Goal: Task Accomplishment & Management: Complete application form

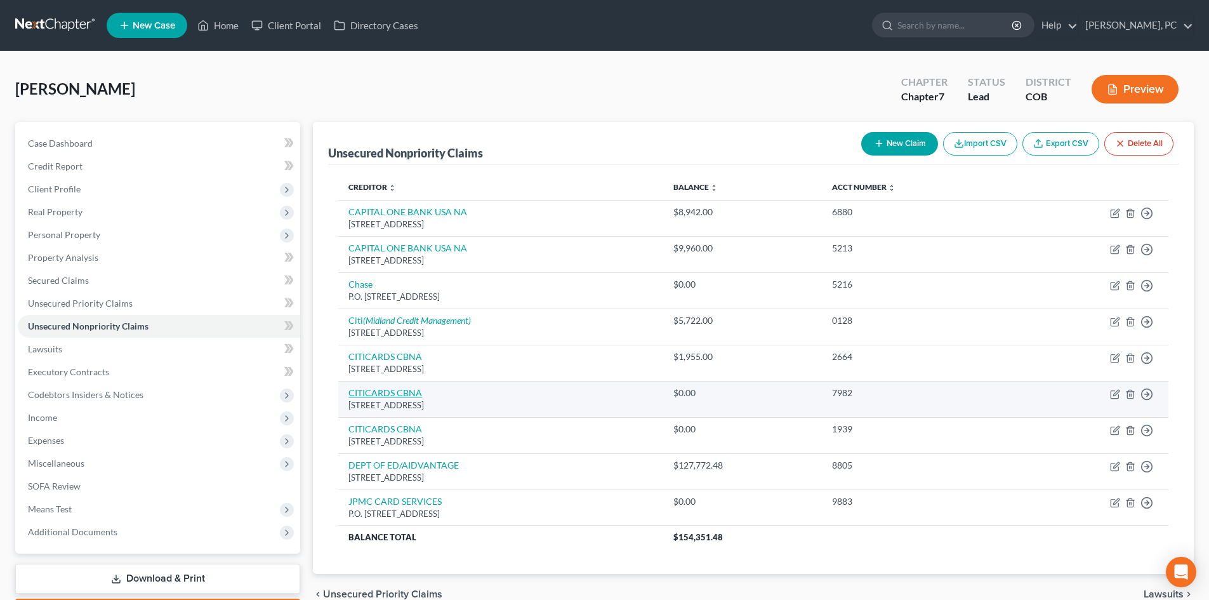
click at [392, 394] on link "CITICARDS CBNA" at bounding box center [385, 392] width 74 height 11
select select "43"
select select "2"
select select "0"
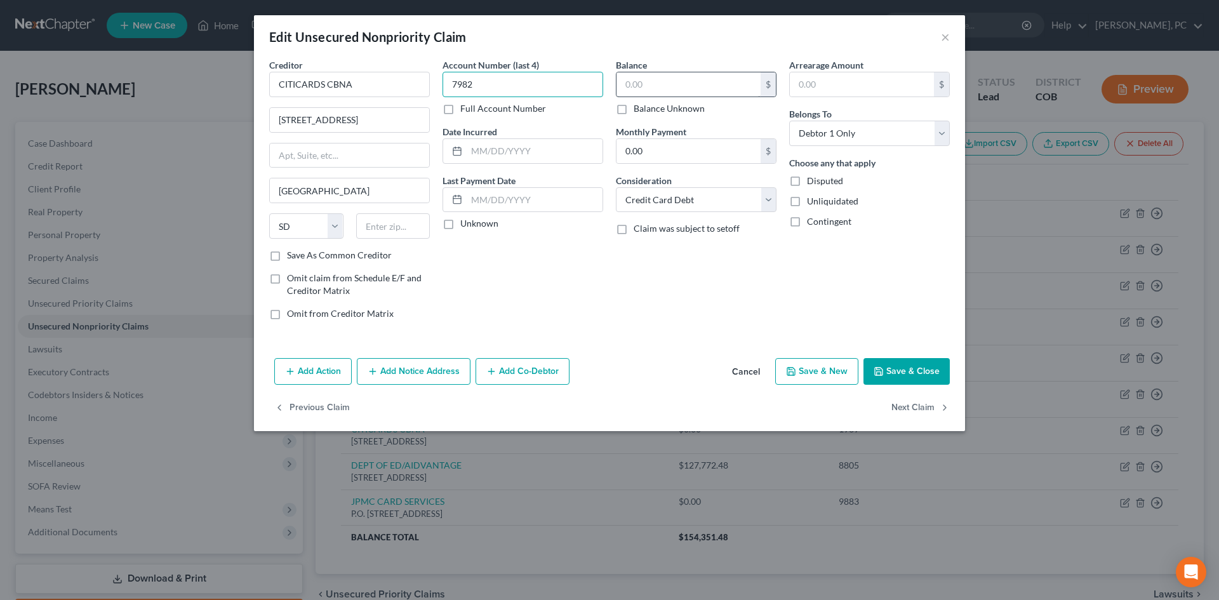
type input "7982"
drag, startPoint x: 580, startPoint y: 81, endPoint x: 434, endPoint y: 84, distance: 145.4
click at [435, 83] on div "Creditor * CITICARDS CBNA 5800 South Corporate Place [GEOGRAPHIC_DATA] [US_STAT…" at bounding box center [609, 194] width 693 height 272
click at [625, 90] on input "text" at bounding box center [688, 84] width 144 height 24
type input "3,985"
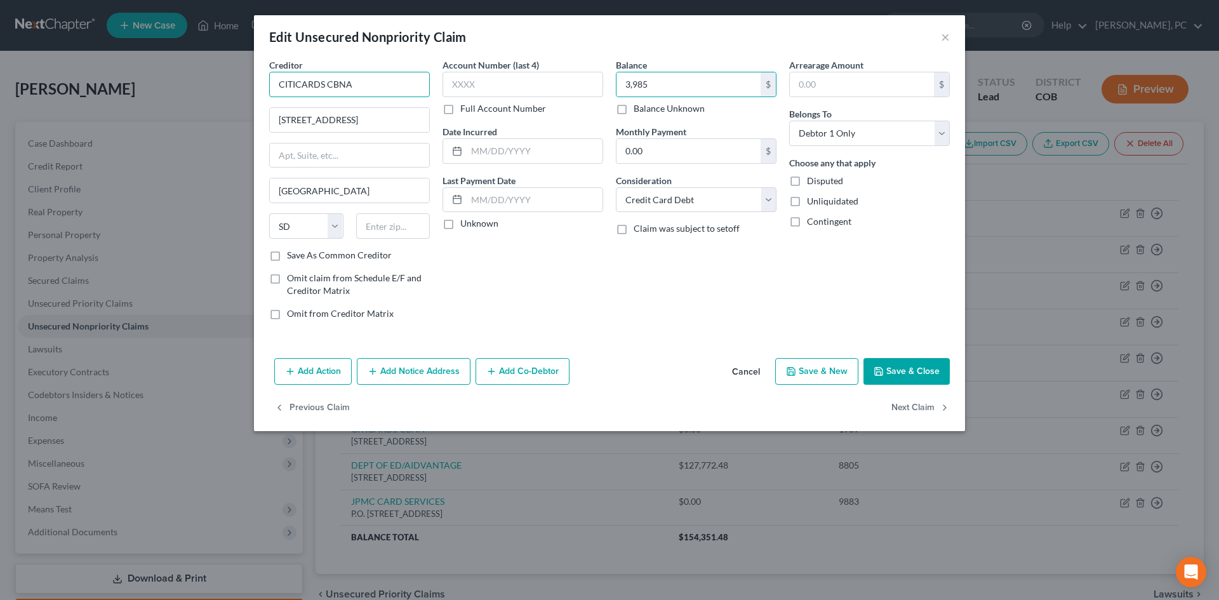
click at [382, 86] on input "CITICARDS CBNA" at bounding box center [349, 84] width 161 height 25
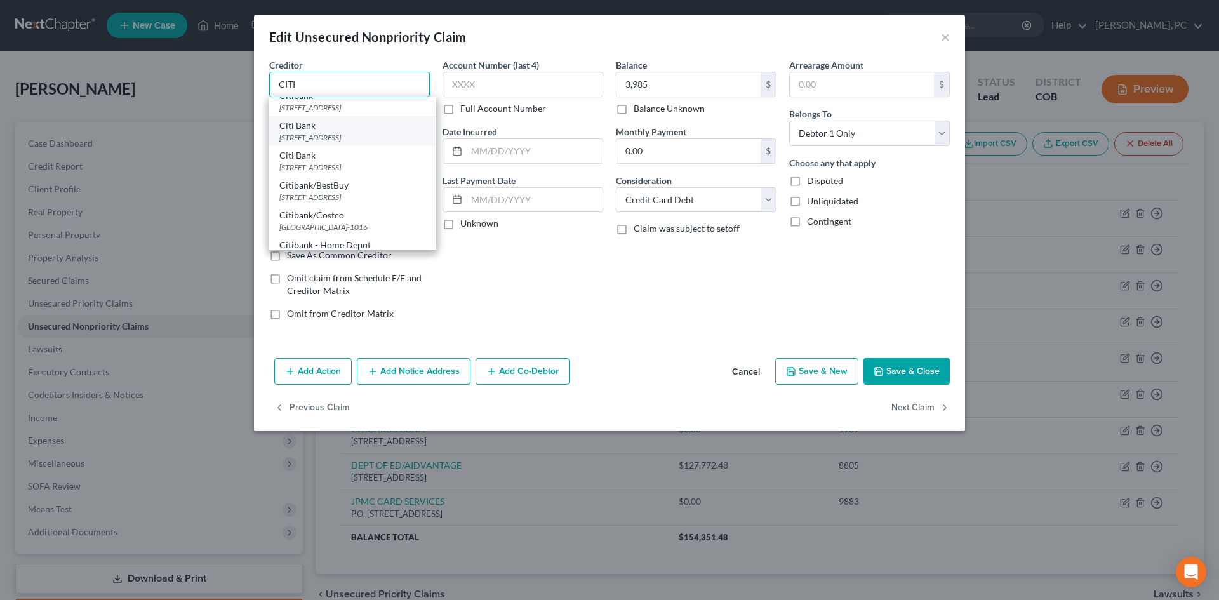
scroll to position [254, 0]
click at [327, 128] on div "Citibank/BestBuy" at bounding box center [352, 122] width 147 height 13
type input "Citibank/BestBuy"
type input "[STREET_ADDRESS]"
type input "57117"
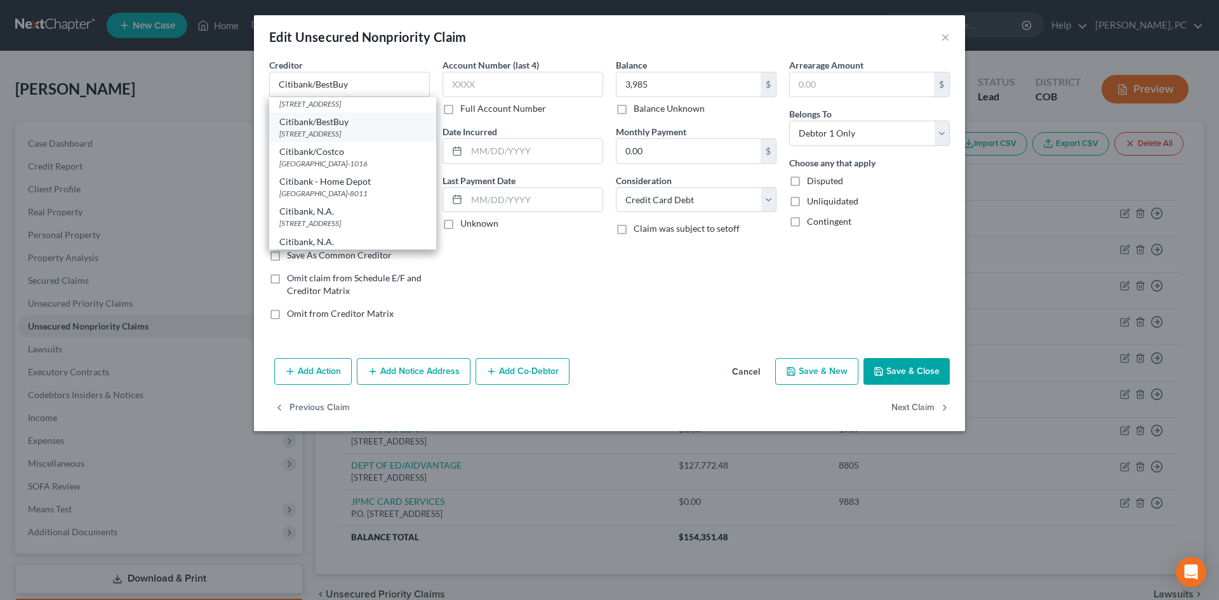
scroll to position [0, 0]
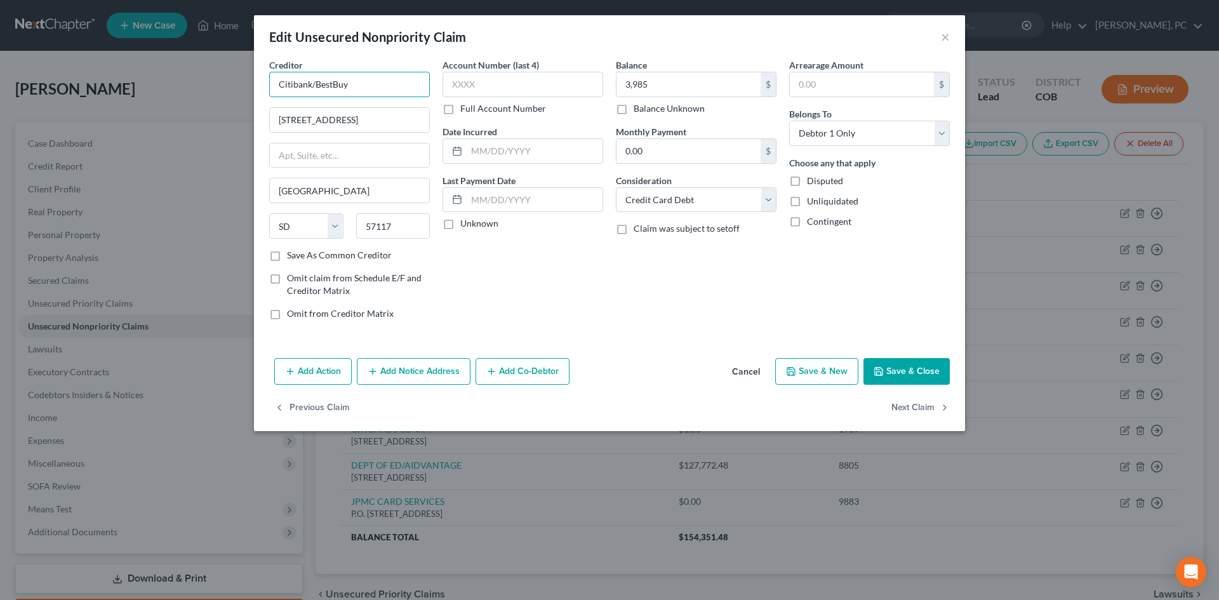
drag, startPoint x: 314, startPoint y: 80, endPoint x: 406, endPoint y: 70, distance: 93.2
click at [402, 74] on input "Citibank/BestBuy" at bounding box center [349, 84] width 161 height 25
type input "Citibank"
click at [696, 305] on div "Balance 3,985.00 $ Balance Unknown Balance Undetermined 3,985 $ Balance Unknown…" at bounding box center [695, 194] width 173 height 272
click at [916, 371] on button "Save & Close" at bounding box center [906, 371] width 86 height 27
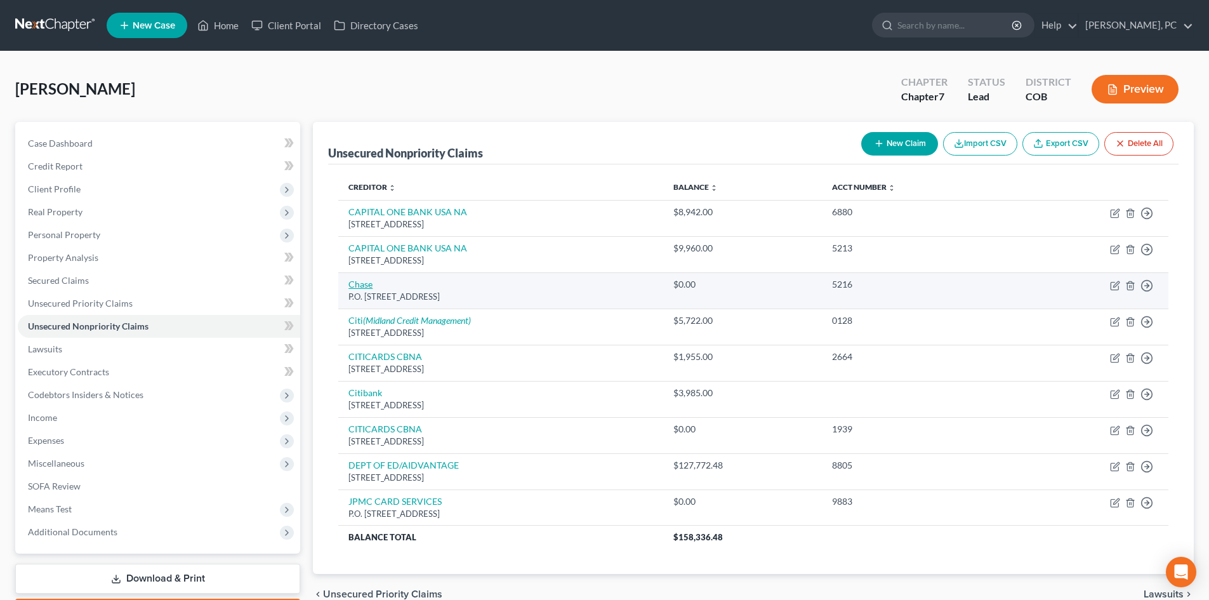
click at [362, 281] on link "Chase" at bounding box center [360, 284] width 24 height 11
select select "7"
select select "2"
select select "0"
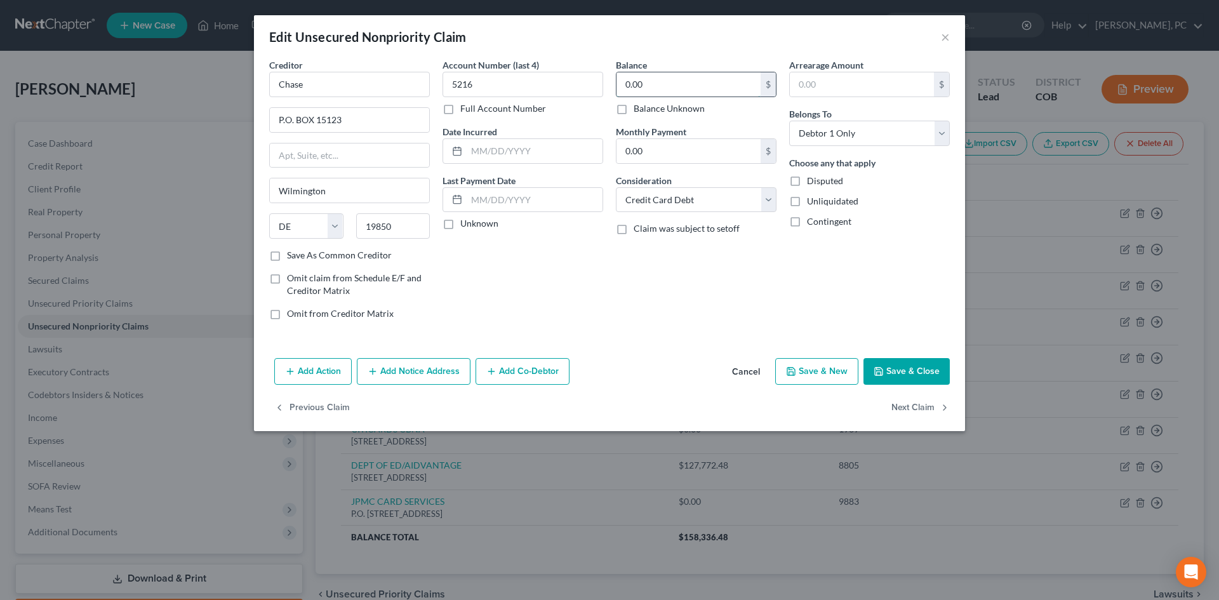
click at [646, 85] on input "0.00" at bounding box center [688, 84] width 144 height 24
type input "10,544"
click at [909, 366] on button "Save & Close" at bounding box center [906, 371] width 86 height 27
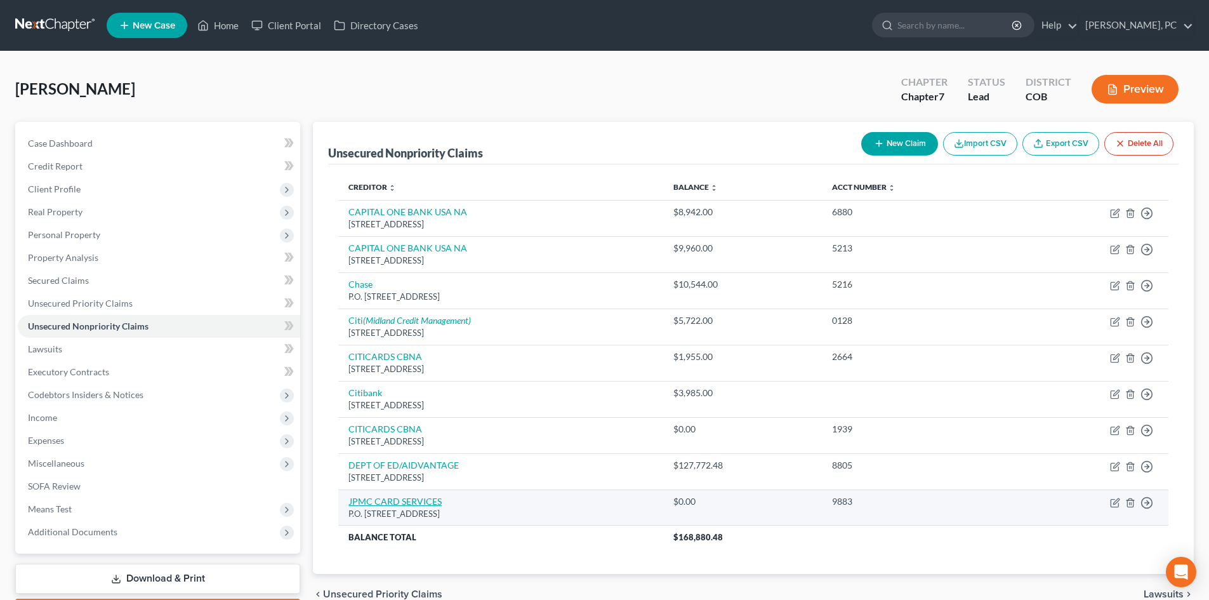
click at [378, 498] on link "JPMC CARD SERVICES" at bounding box center [394, 501] width 93 height 11
select select "7"
select select "2"
select select "0"
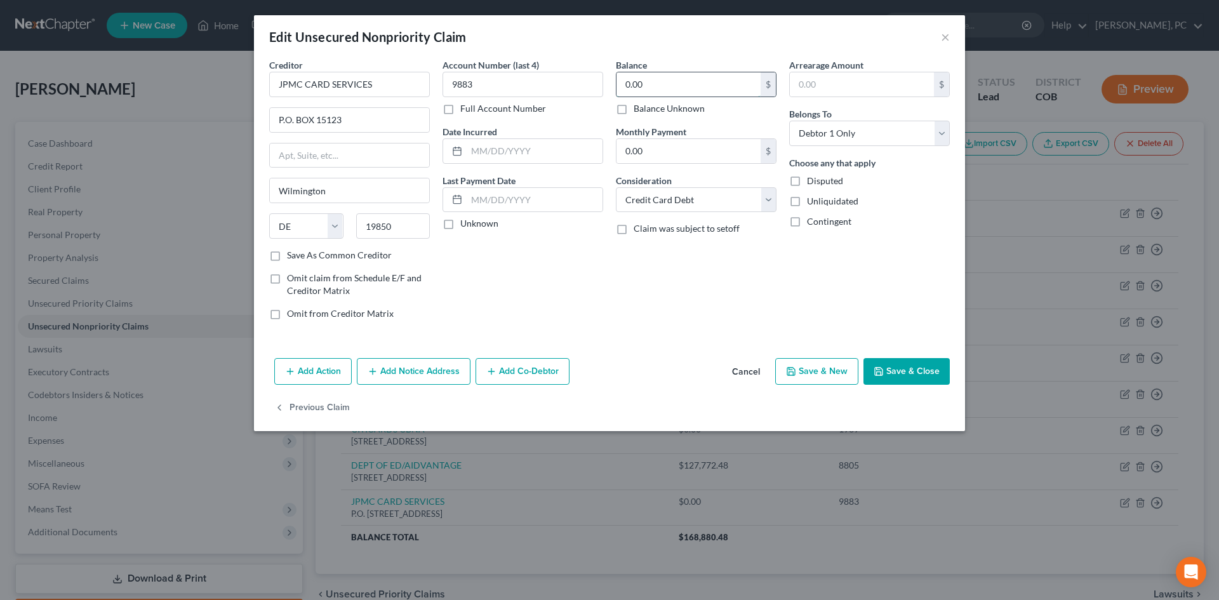
click at [659, 83] on input "0.00" at bounding box center [688, 84] width 144 height 24
click at [898, 368] on button "Save & Close" at bounding box center [906, 371] width 86 height 27
type input "5,345.00"
type input "0"
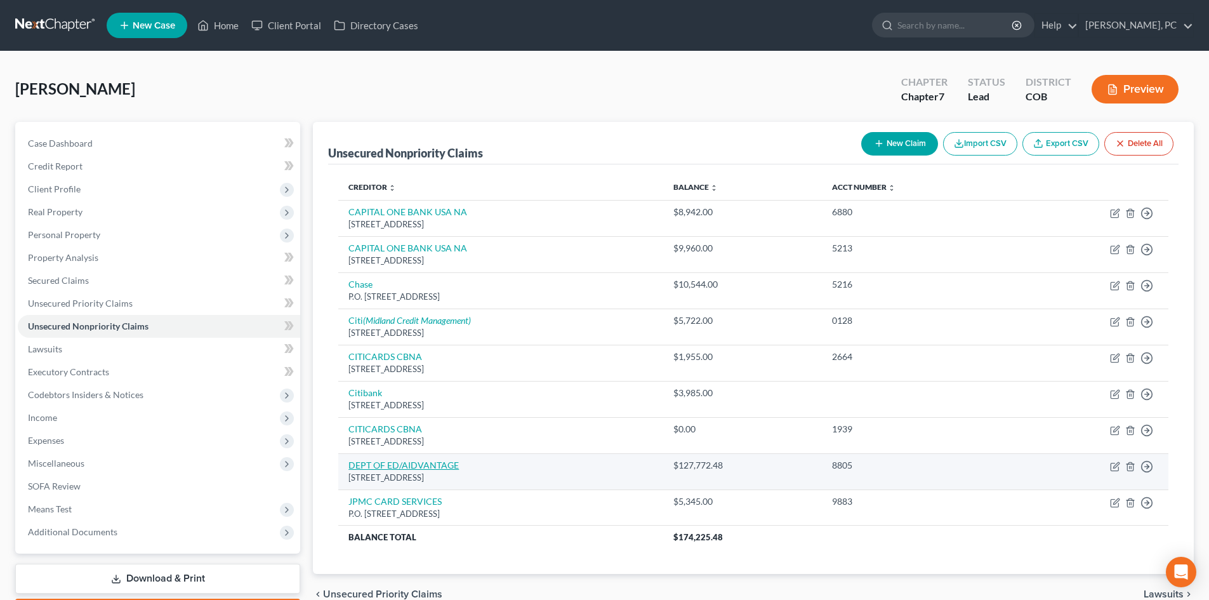
click at [431, 467] on link "DEPT OF ED/AIDVANTAGE" at bounding box center [403, 465] width 110 height 11
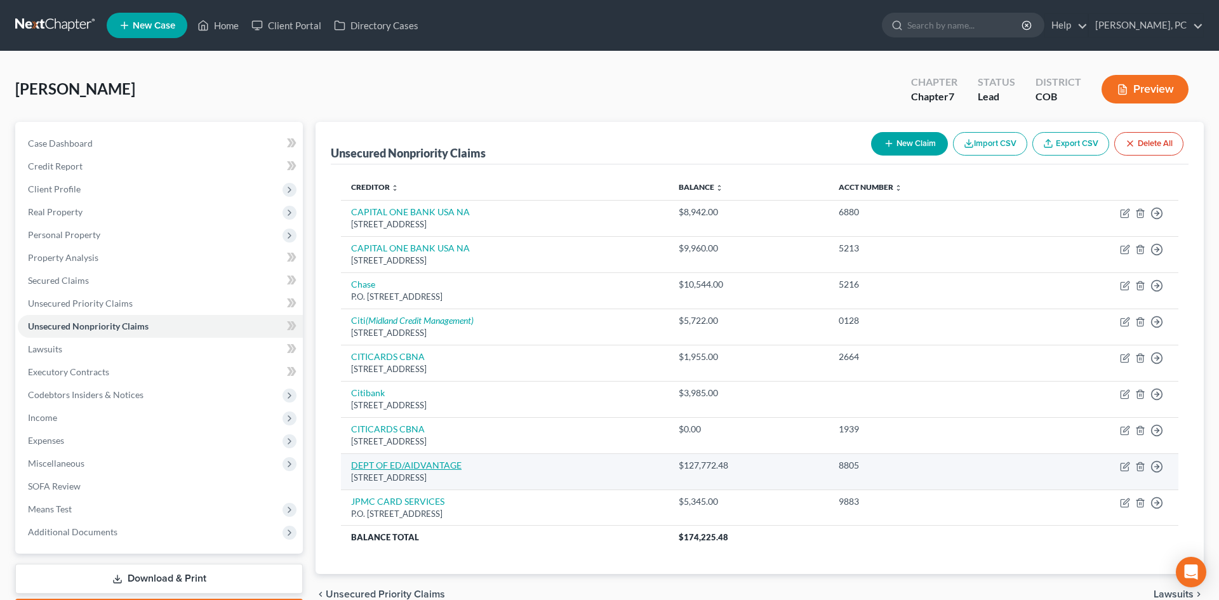
select select "45"
select select "17"
select select "0"
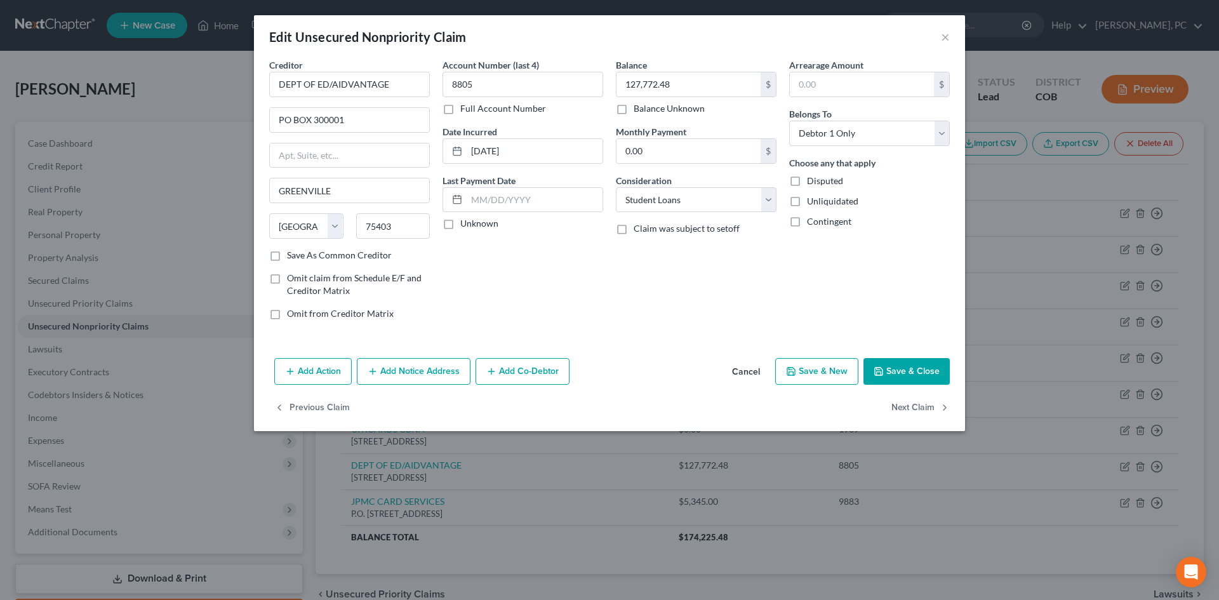
click at [890, 369] on button "Save & Close" at bounding box center [906, 371] width 86 height 27
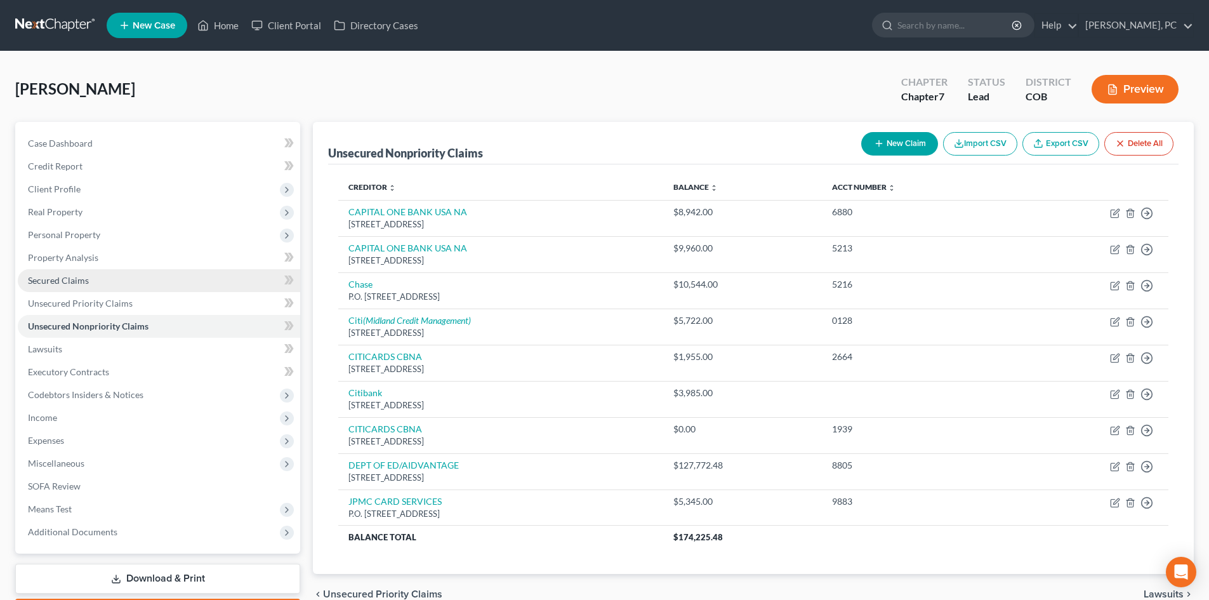
click at [79, 278] on span "Secured Claims" at bounding box center [58, 280] width 61 height 11
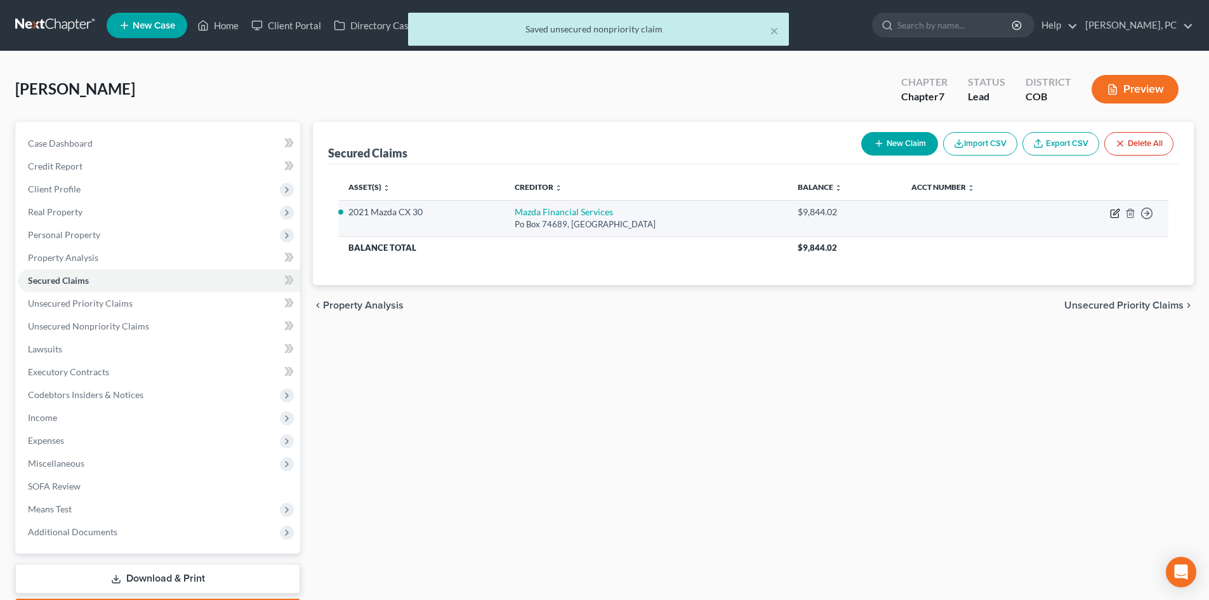
click at [1113, 213] on icon "button" at bounding box center [1115, 213] width 10 height 10
select select "14"
select select "4"
select select "0"
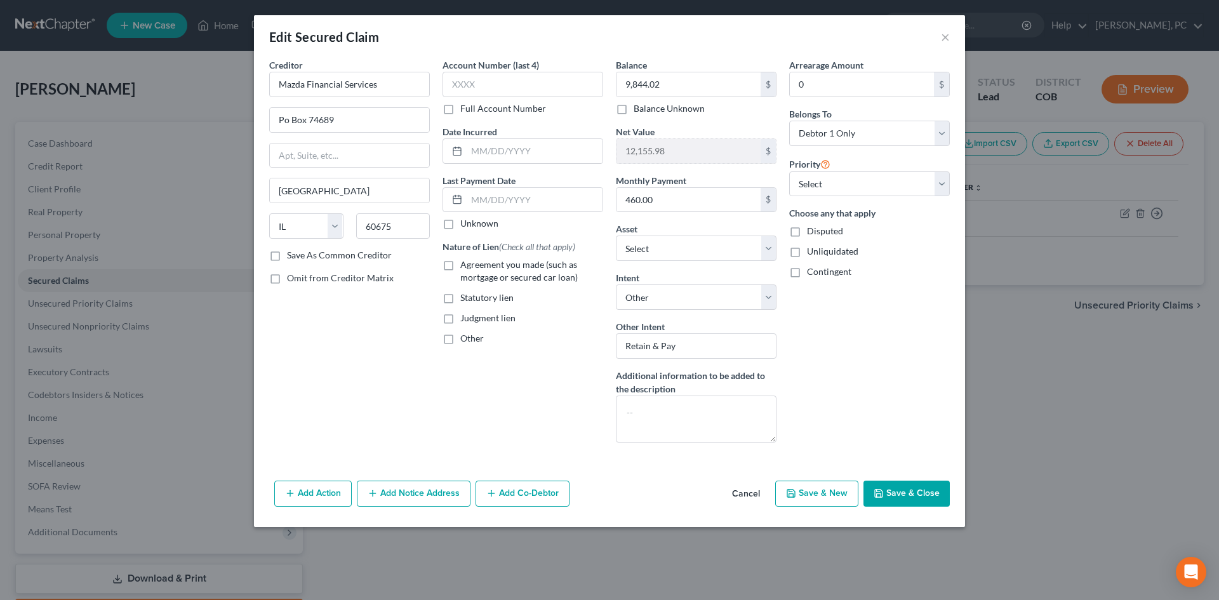
click at [460, 266] on label "Agreement you made (such as mortgage or secured car loan)" at bounding box center [531, 270] width 143 height 25
click at [465, 266] on input "Agreement you made (such as mortgage or secured car loan)" at bounding box center [469, 262] width 8 height 8
checkbox input "true"
click at [544, 197] on input "text" at bounding box center [535, 200] width 136 height 24
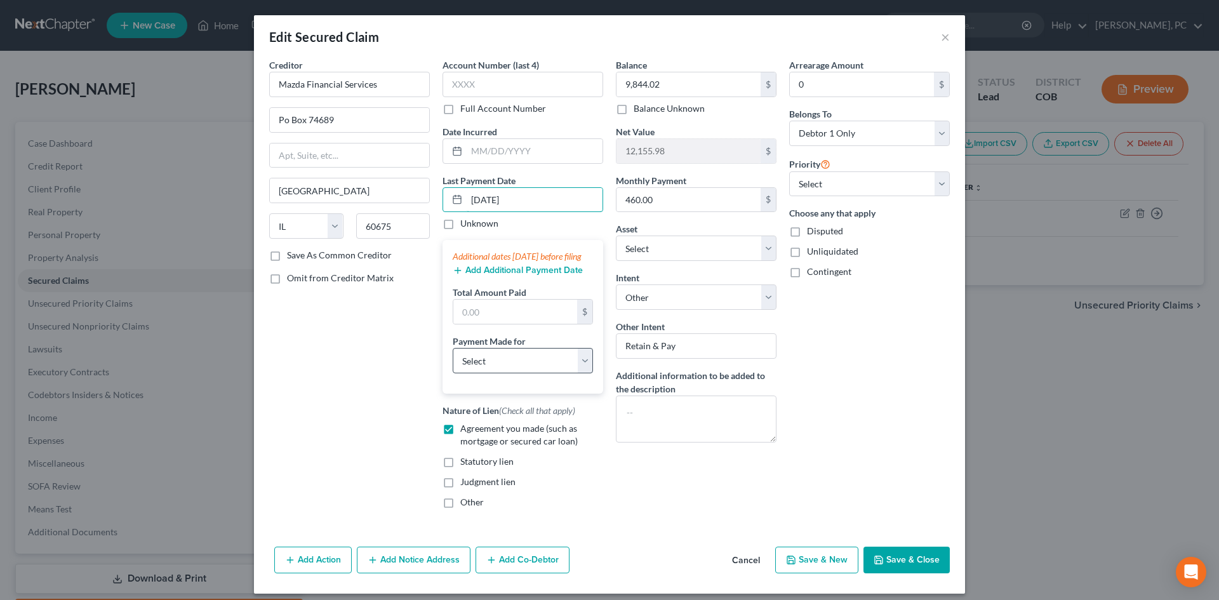
type input "[DATE]"
click at [488, 373] on select "Select Car Credit Card Loan Repayment Mortgage Other Suppliers Or Vendors" at bounding box center [523, 360] width 140 height 25
select select "0"
click at [453, 361] on select "Select Car Credit Card Loan Repayment Mortgage Other Suppliers Or Vendors" at bounding box center [523, 360] width 140 height 25
click at [477, 324] on input "text" at bounding box center [515, 312] width 124 height 24
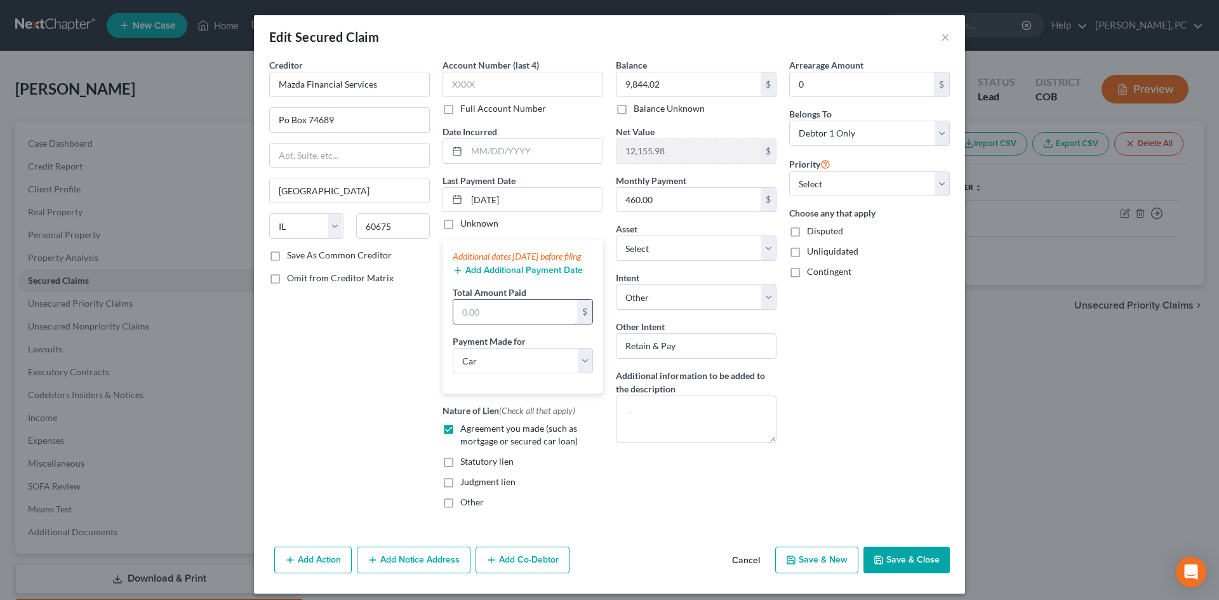
click at [471, 324] on input "text" at bounding box center [515, 312] width 124 height 24
type input "2,754"
click at [894, 573] on button "Save & Close" at bounding box center [906, 560] width 86 height 27
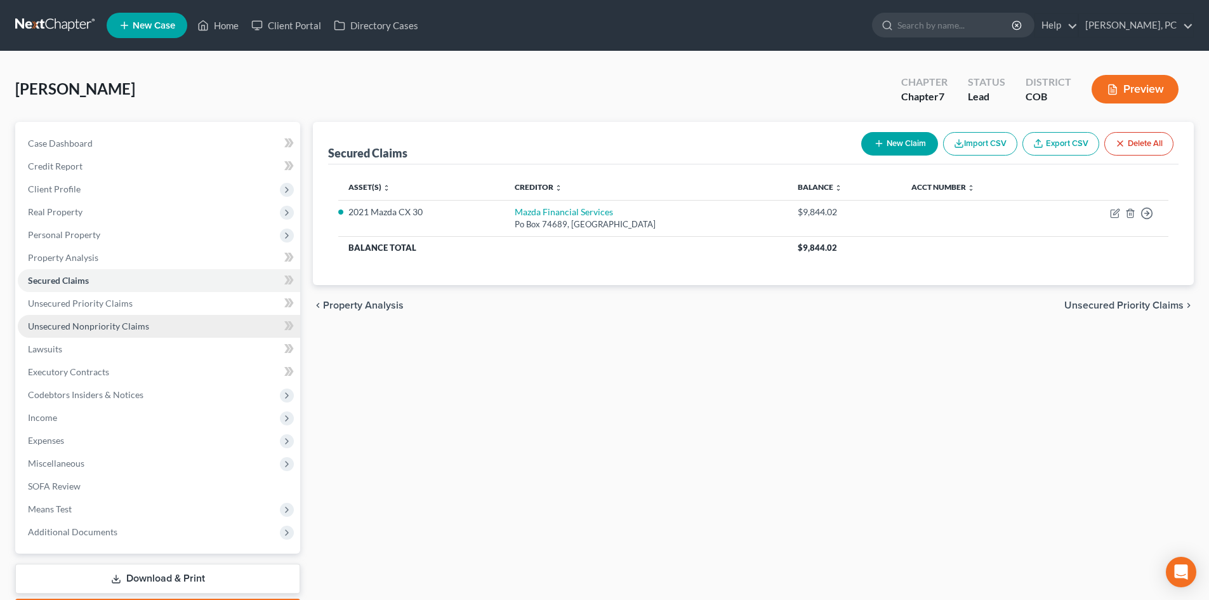
click at [82, 322] on span "Unsecured Nonpriority Claims" at bounding box center [88, 326] width 121 height 11
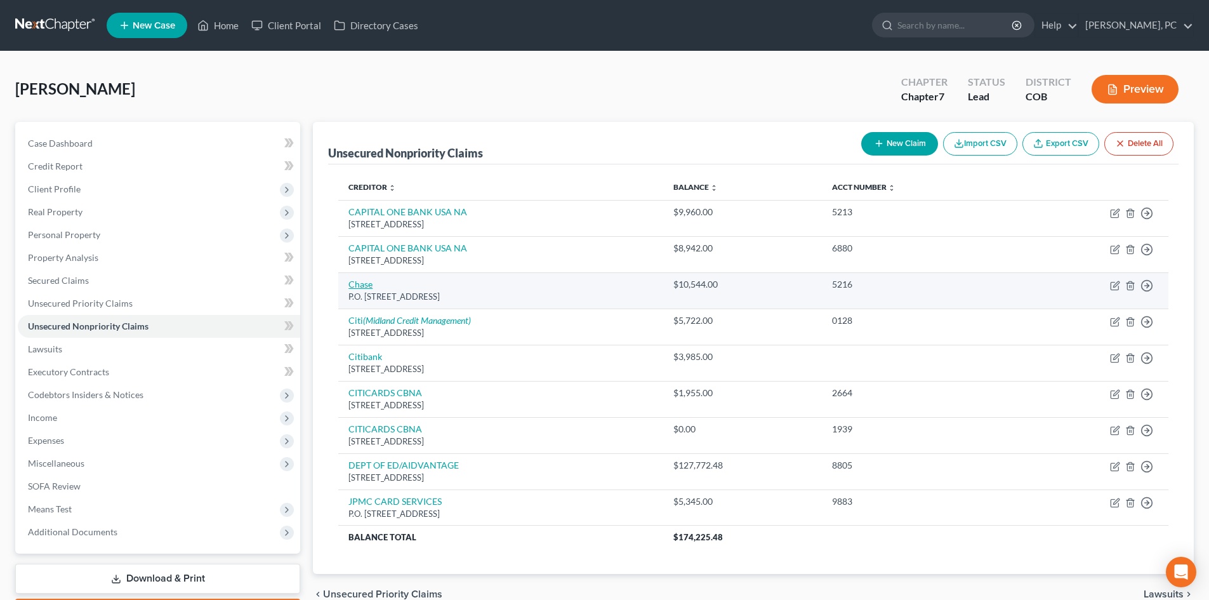
click at [361, 286] on link "Chase" at bounding box center [360, 284] width 24 height 11
select select "7"
select select "2"
select select "0"
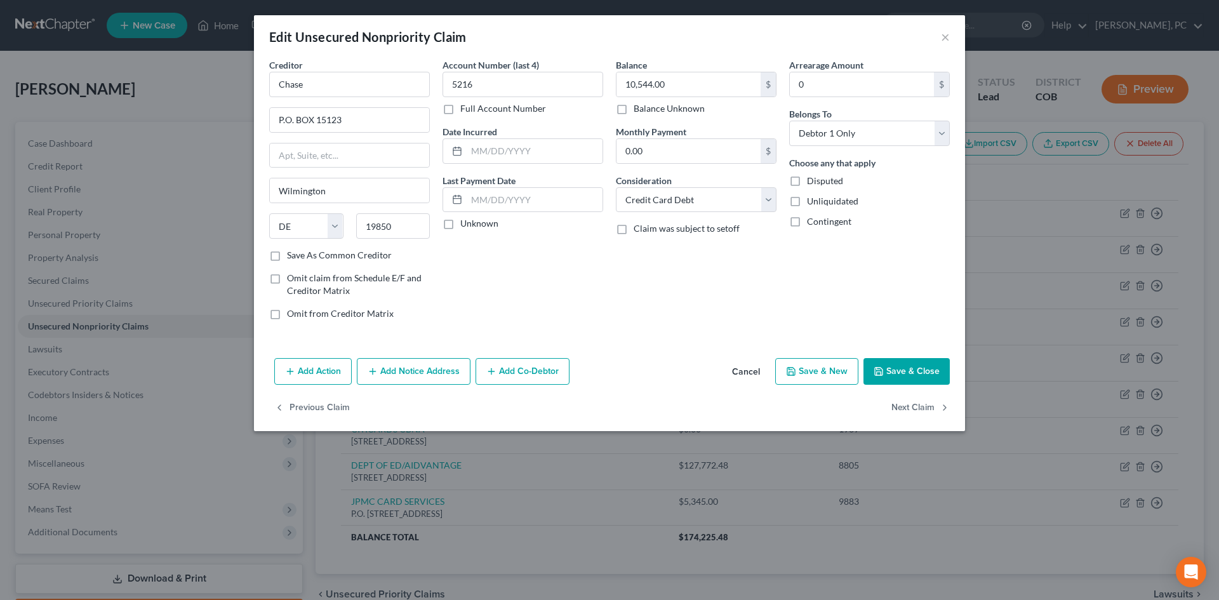
click at [402, 367] on button "Add Notice Address" at bounding box center [414, 371] width 114 height 27
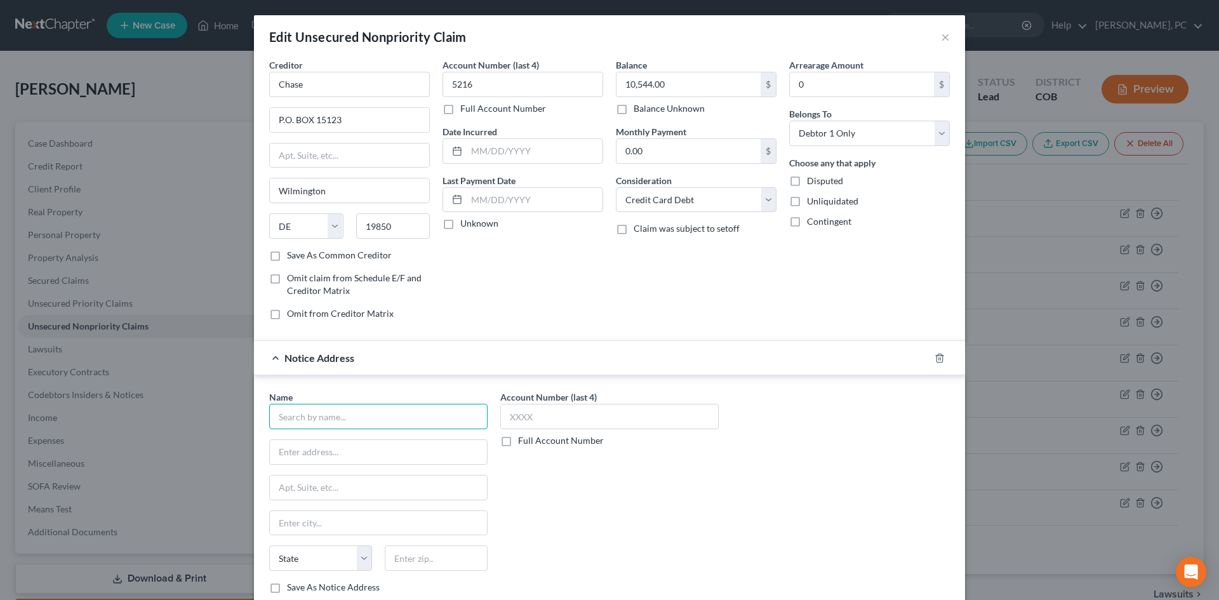
click at [385, 407] on input "text" at bounding box center [378, 416] width 218 height 25
type input "Chase"
type input "PO Box 15298"
type input "19850"
type input "Wilmington"
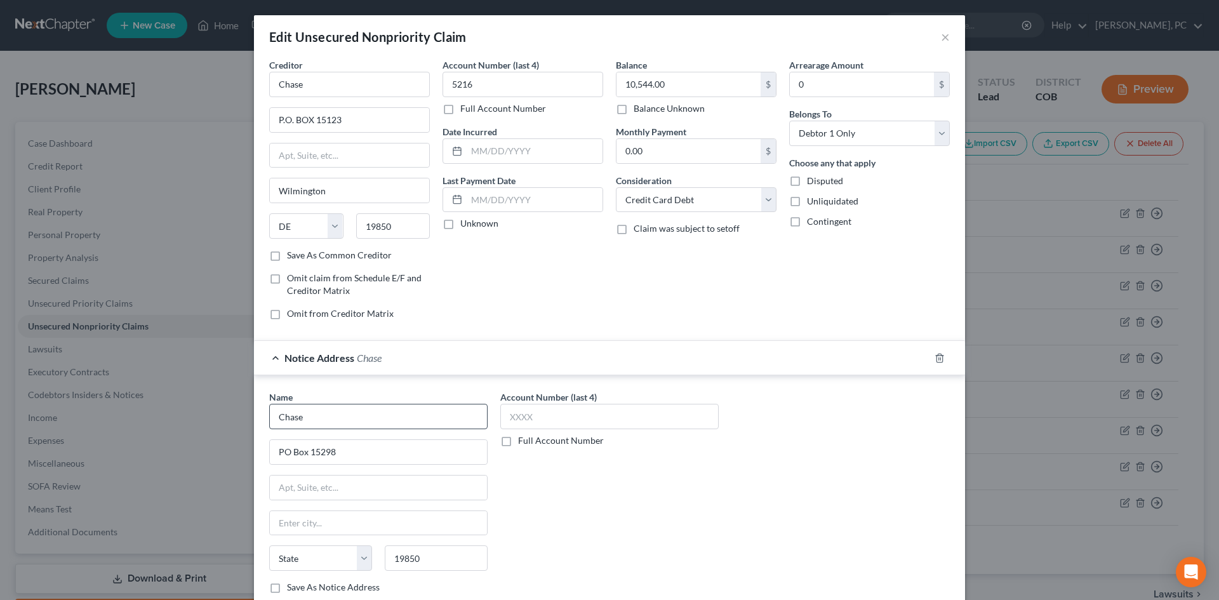
select select "7"
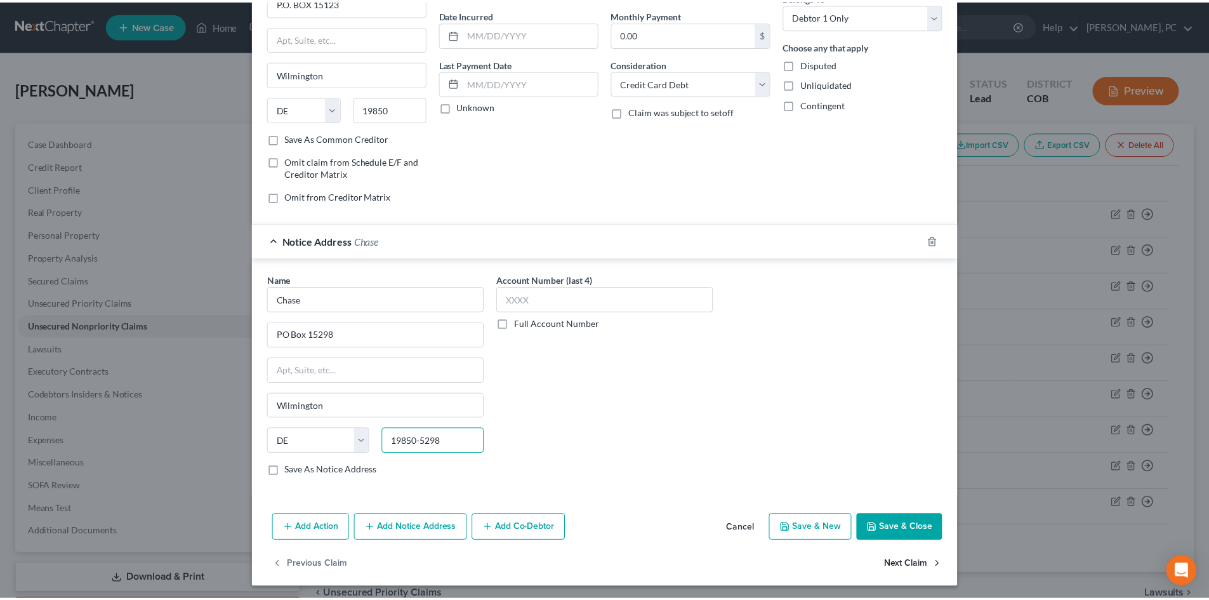
scroll to position [120, 0]
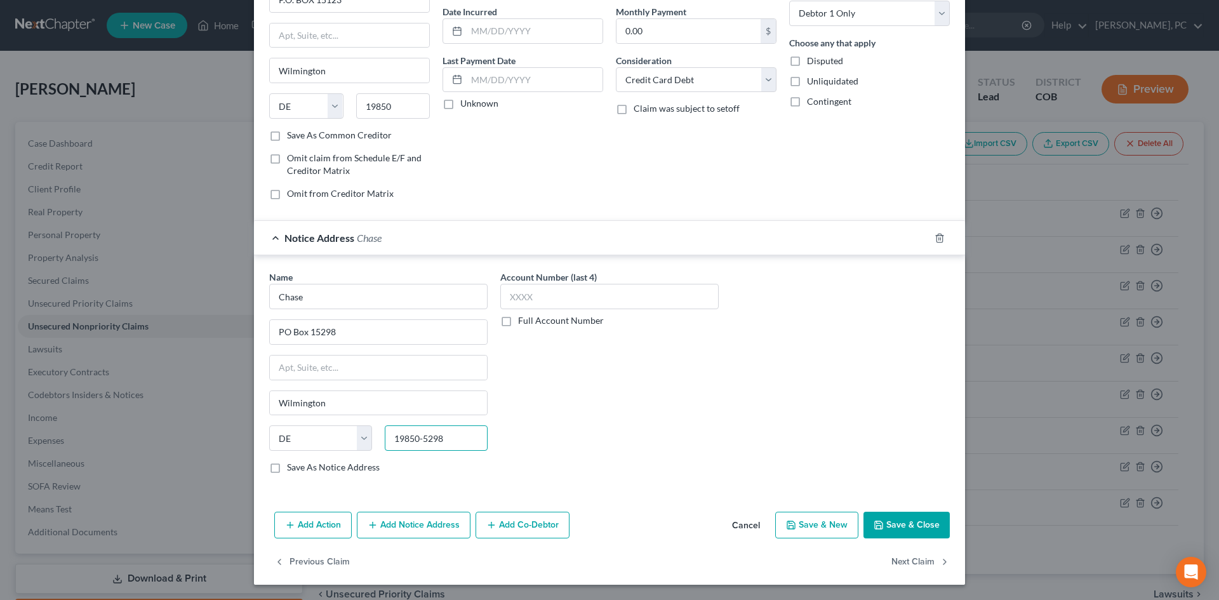
type input "19850-5298"
click at [896, 536] on button "Save & Close" at bounding box center [906, 525] width 86 height 27
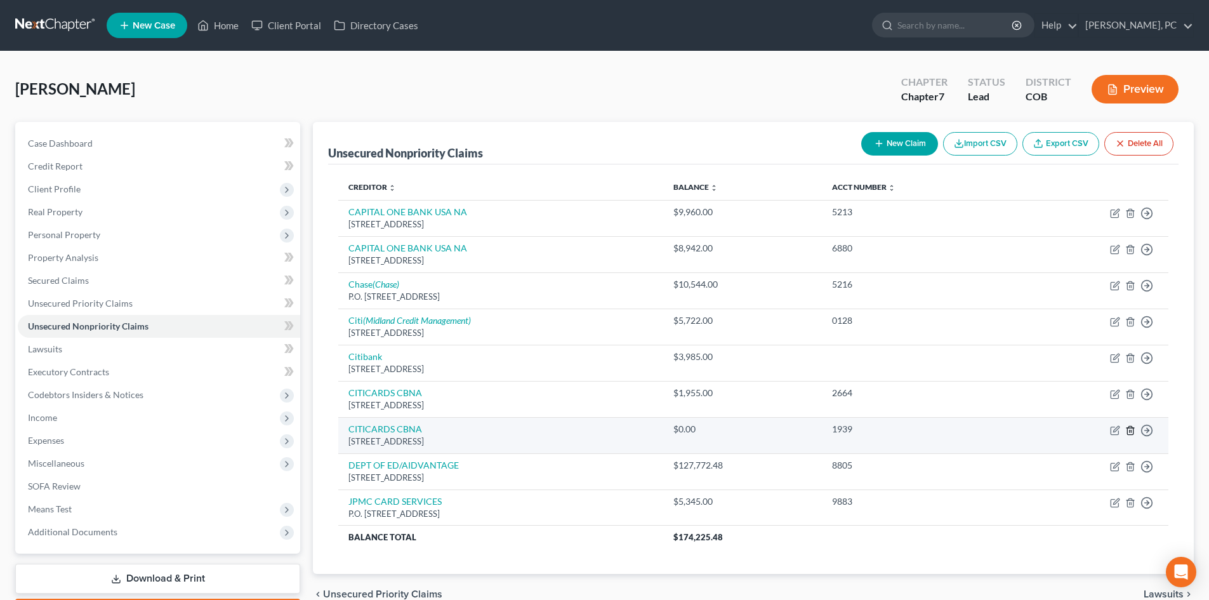
click at [1132, 433] on icon "button" at bounding box center [1130, 430] width 10 height 10
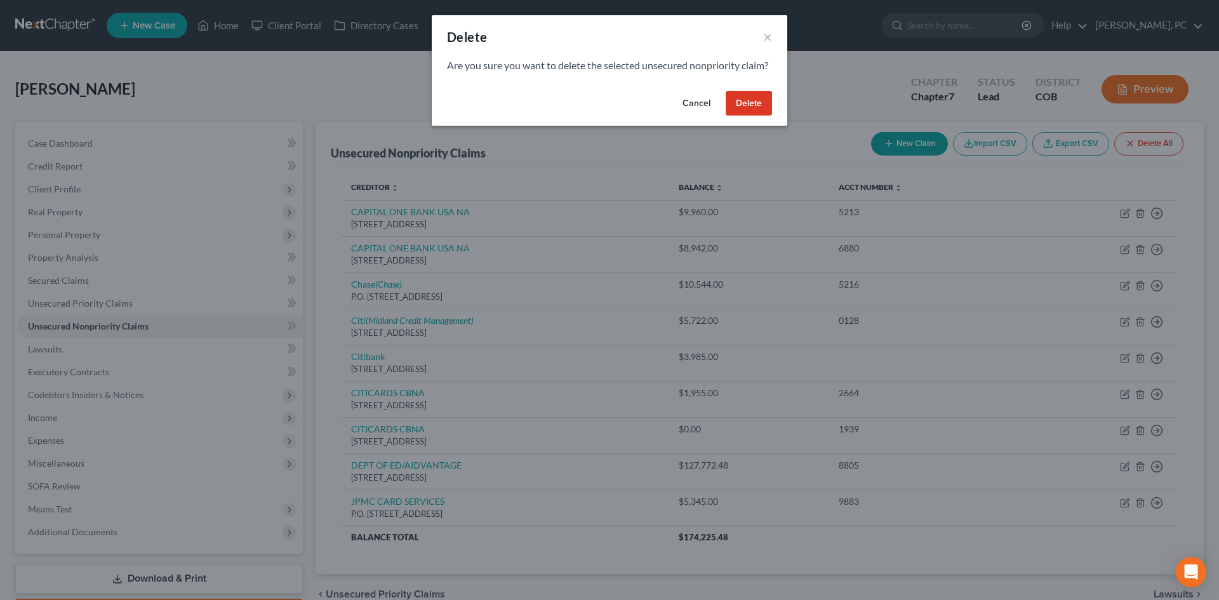
click at [759, 116] on button "Delete" at bounding box center [749, 103] width 46 height 25
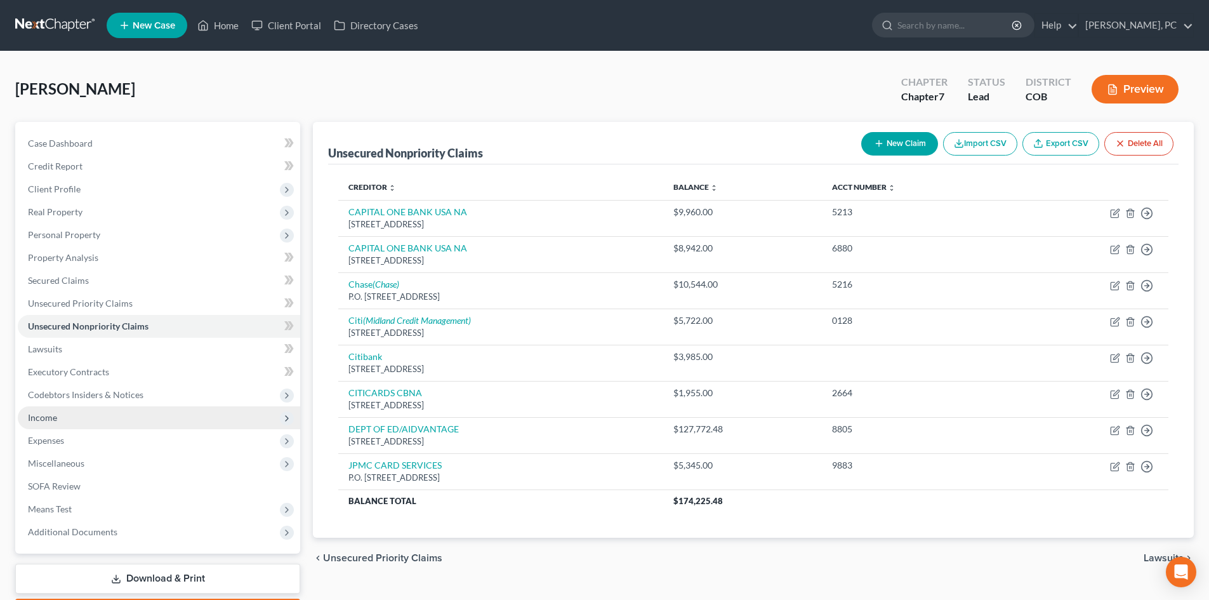
click at [44, 418] on span "Income" at bounding box center [42, 417] width 29 height 11
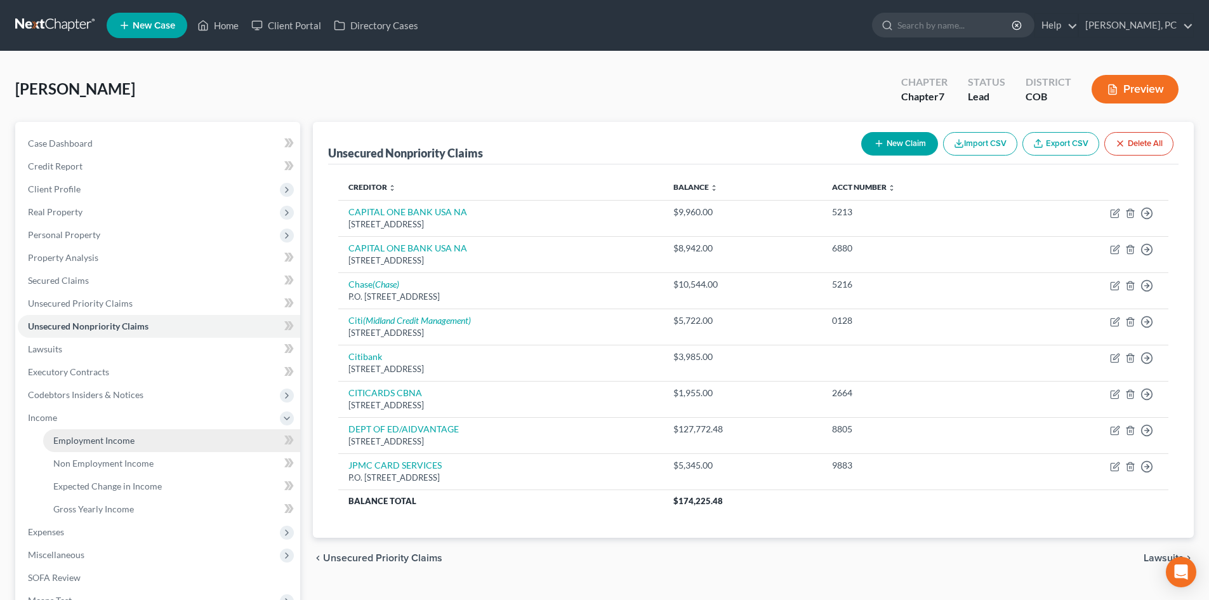
click at [98, 447] on link "Employment Income" at bounding box center [171, 440] width 257 height 23
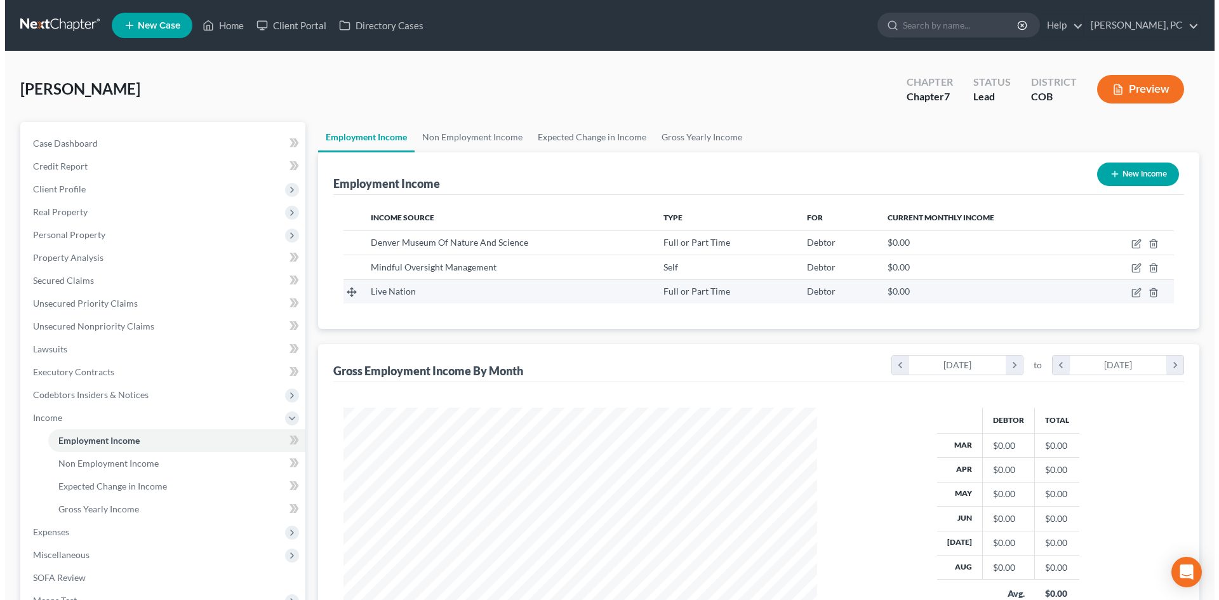
scroll to position [237, 499]
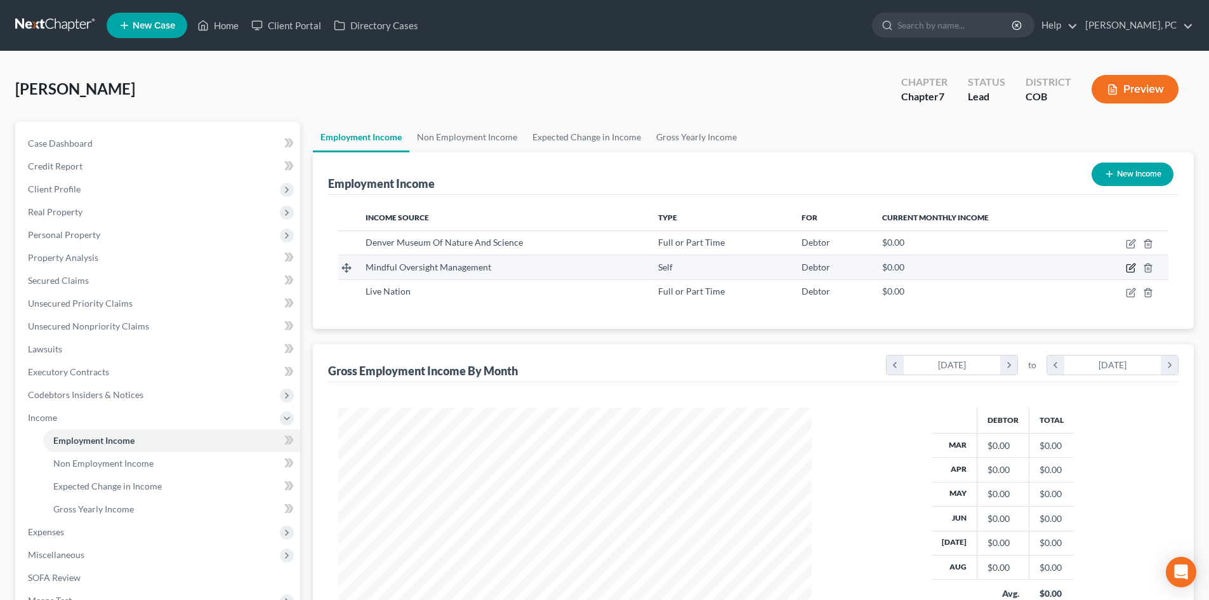
click at [1129, 267] on icon "button" at bounding box center [1131, 268] width 10 height 10
select select "1"
select select "5"
select select "0"
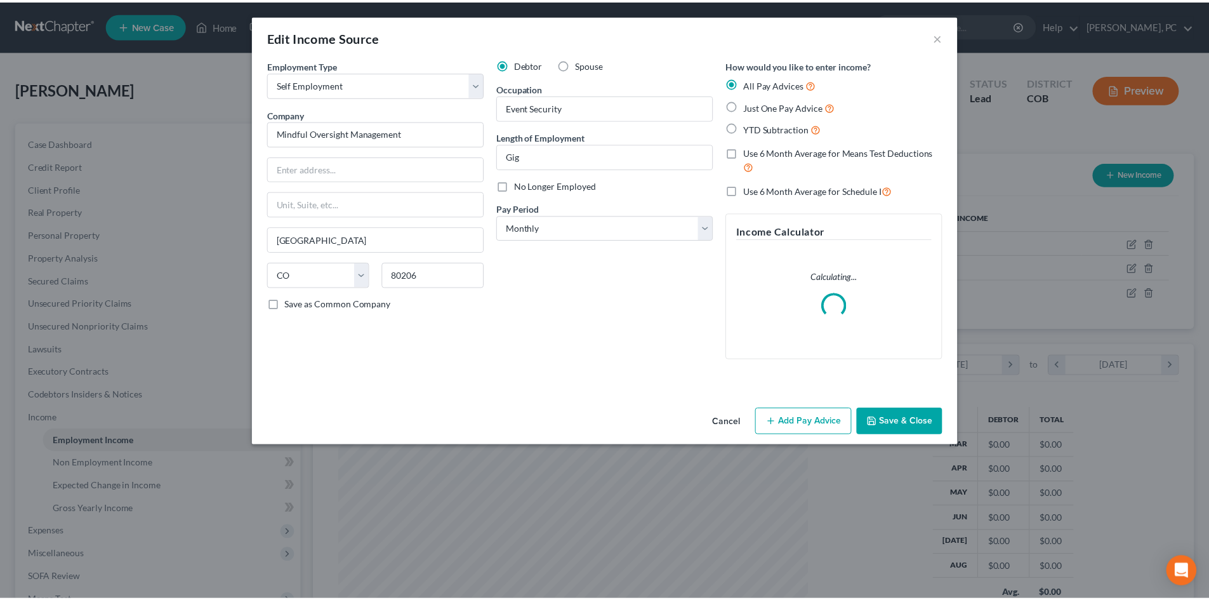
scroll to position [239, 503]
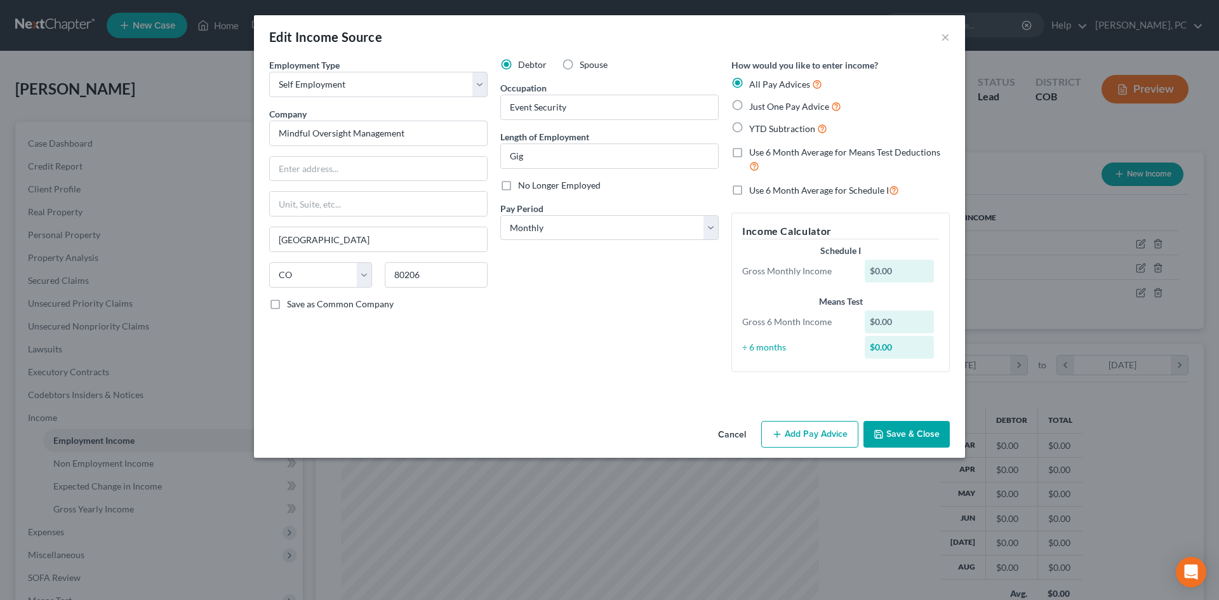
click at [901, 439] on button "Save & Close" at bounding box center [906, 434] width 86 height 27
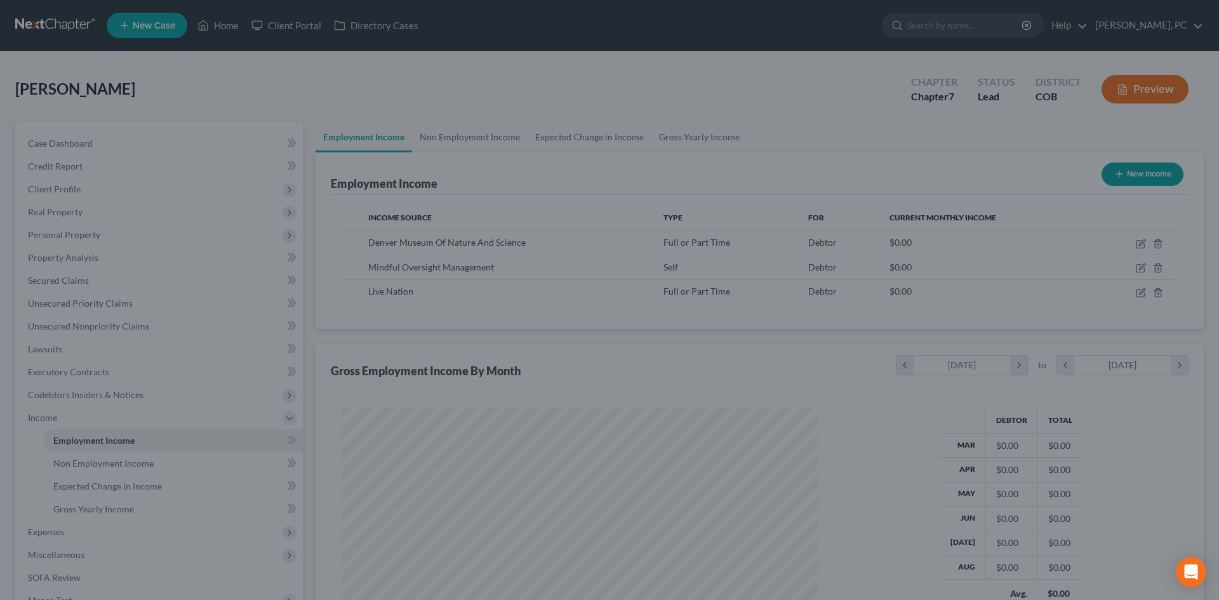
scroll to position [634530, 634267]
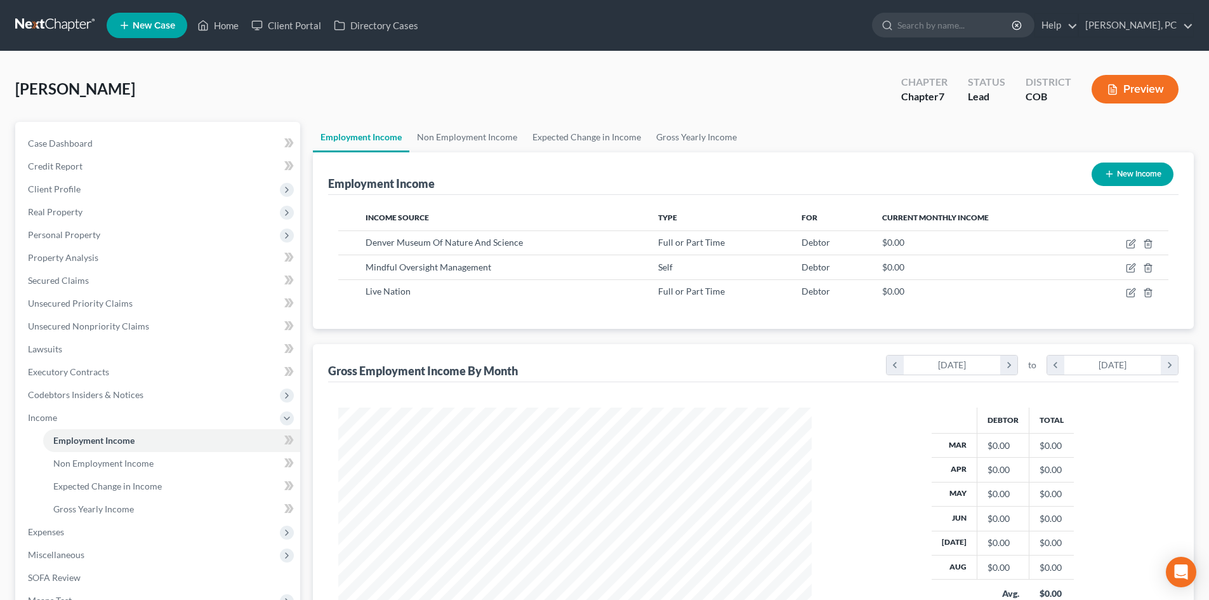
click at [156, 28] on span "New Case" at bounding box center [154, 26] width 43 height 10
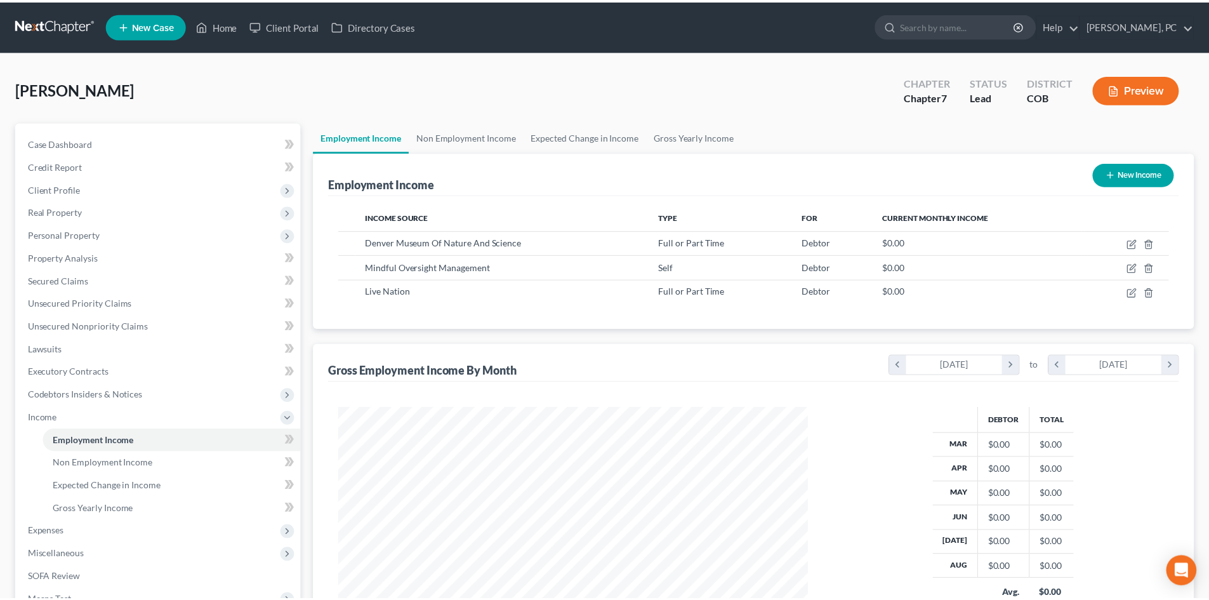
scroll to position [239, 503]
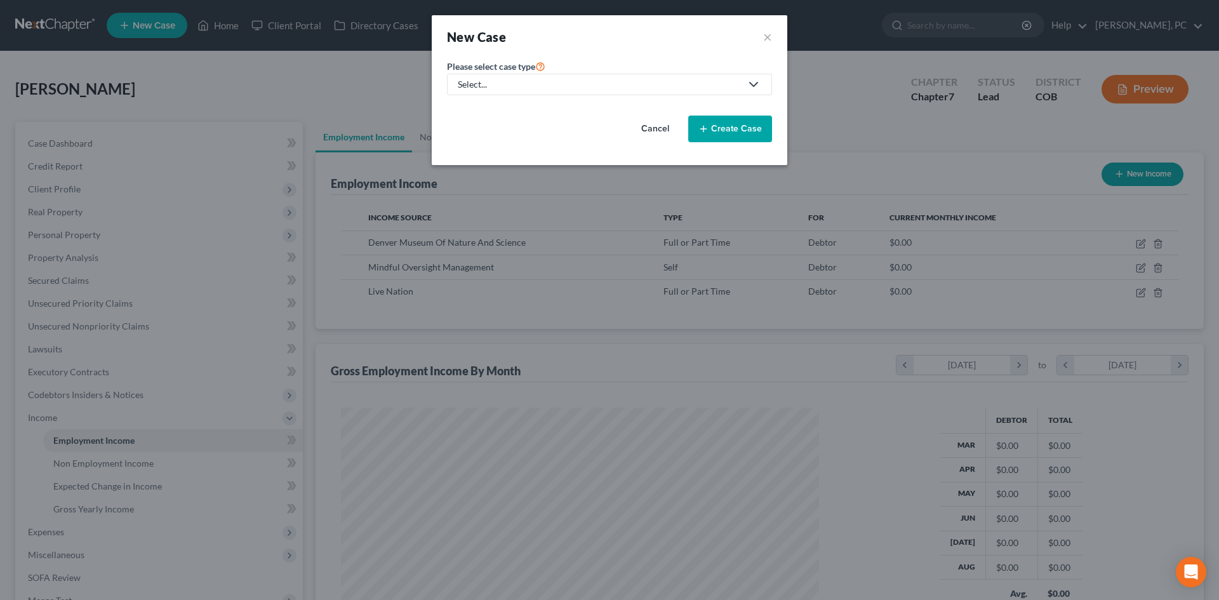
click at [595, 81] on div "Select..." at bounding box center [599, 84] width 283 height 13
click at [484, 105] on div "Bankruptcy" at bounding box center [482, 109] width 46 height 13
select select "11"
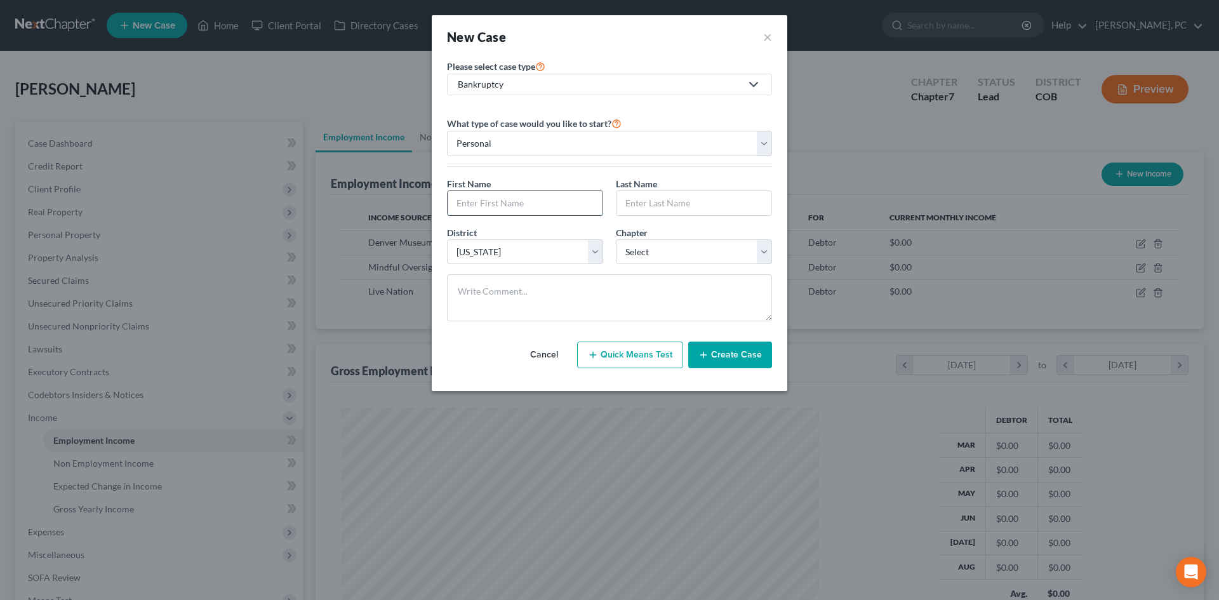
click at [488, 201] on input "text" at bounding box center [525, 203] width 155 height 24
type input "Conor"
type input "Turoci"
click at [633, 251] on select "Select 7 11 12 13" at bounding box center [694, 251] width 156 height 25
select select "0"
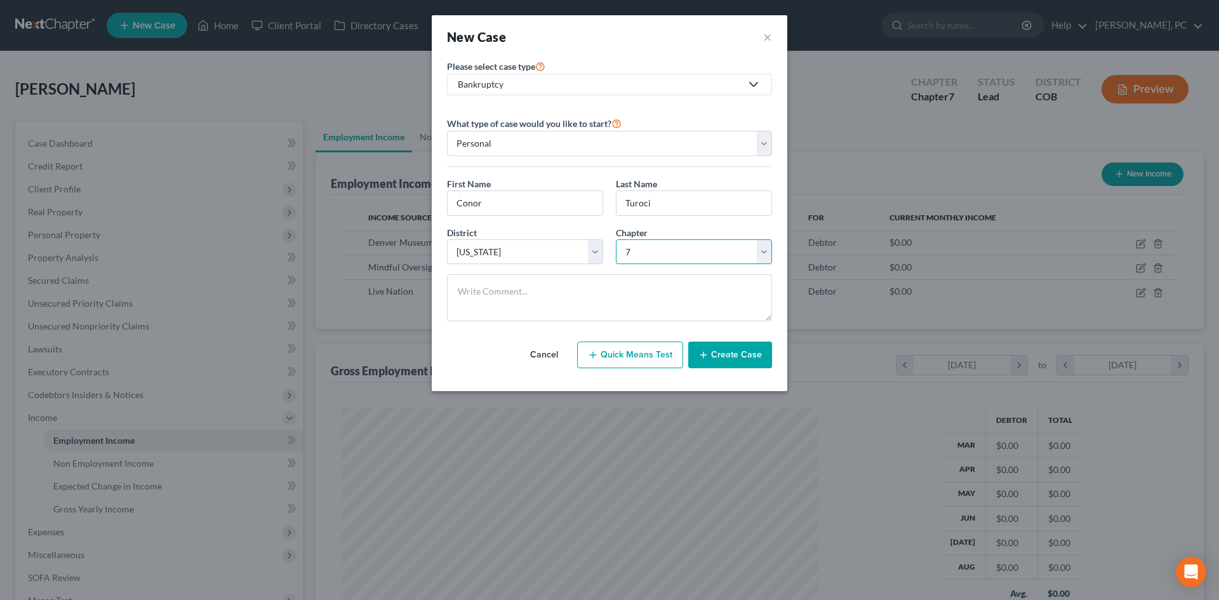
click at [616, 239] on select "Select 7 11 12 13" at bounding box center [694, 251] width 156 height 25
click at [744, 352] on button "Create Case" at bounding box center [730, 355] width 84 height 27
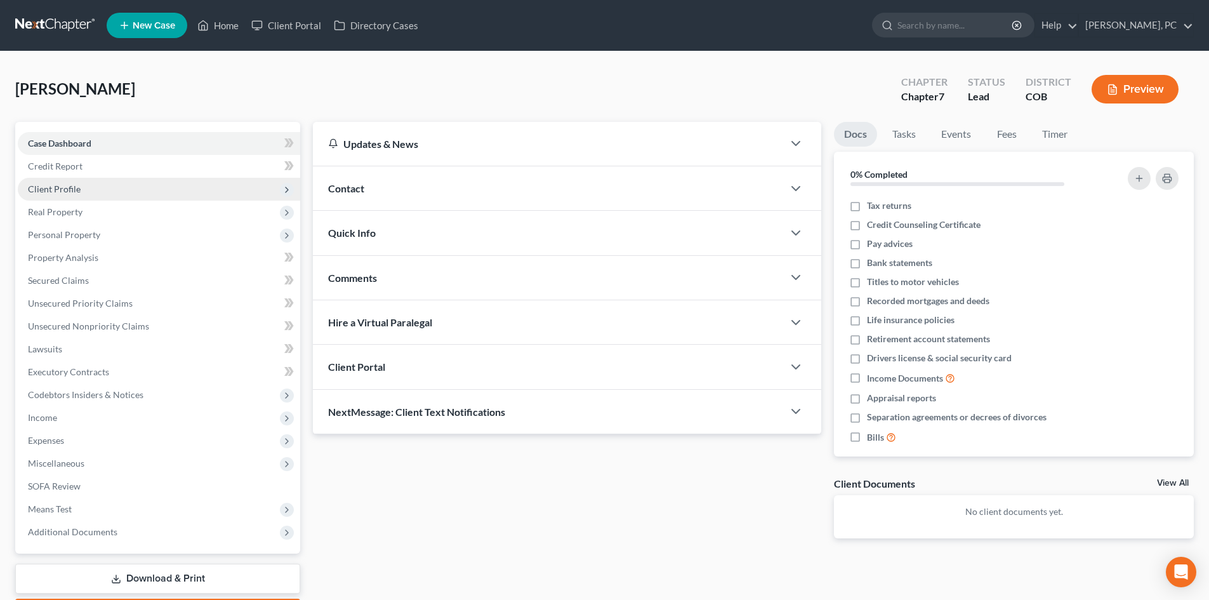
click at [48, 191] on span "Client Profile" at bounding box center [54, 188] width 53 height 11
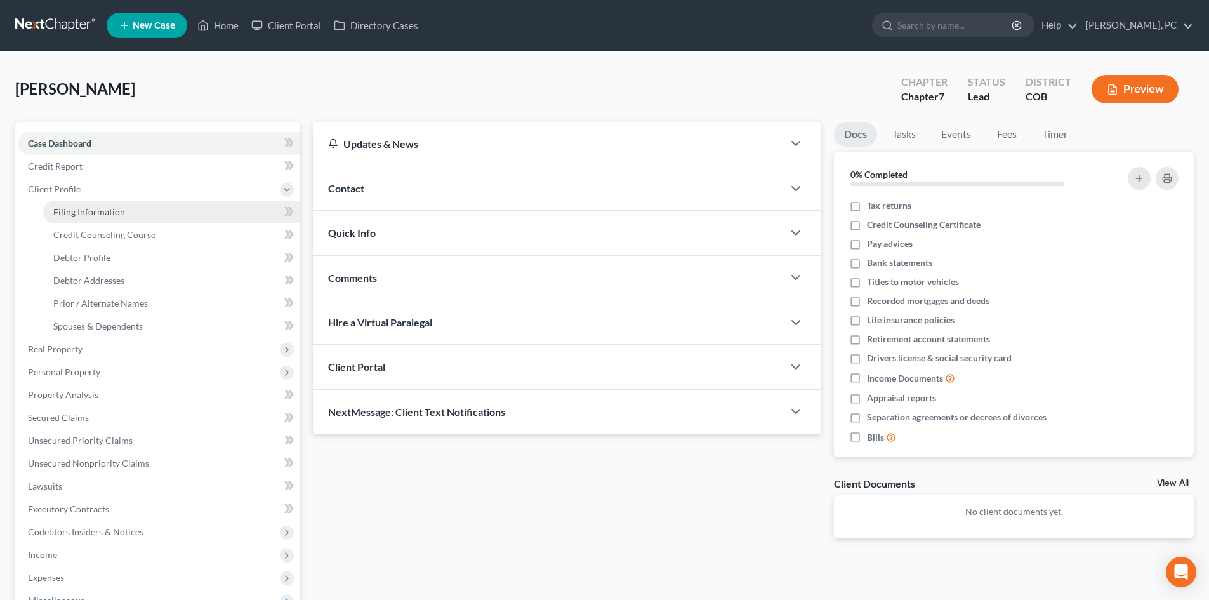
click at [85, 208] on span "Filing Information" at bounding box center [89, 211] width 72 height 11
select select "1"
select select "0"
select select "11"
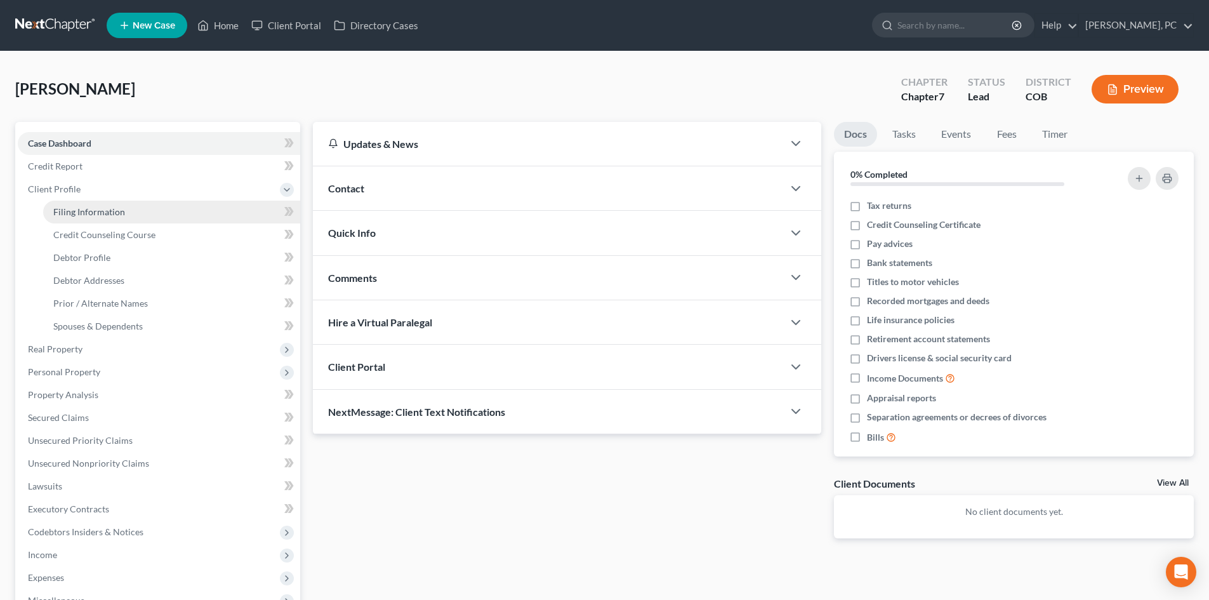
select select "5"
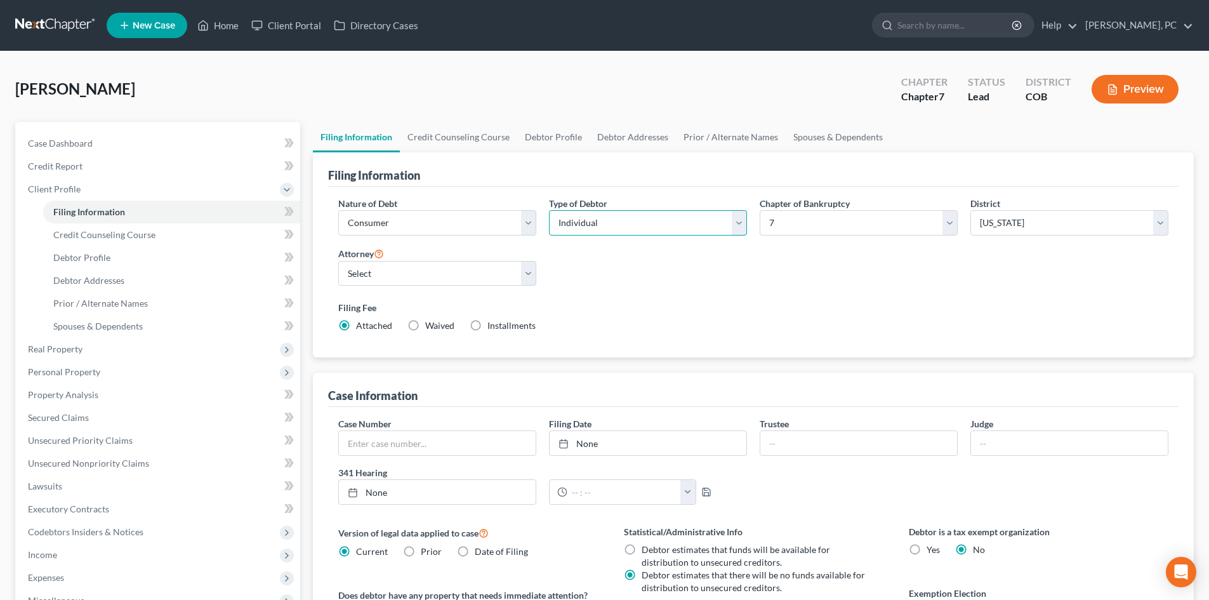
click at [572, 227] on select "Select Individual Joint" at bounding box center [648, 222] width 198 height 25
select select "1"
click at [549, 210] on select "Select Individual Joint" at bounding box center [648, 222] width 198 height 25
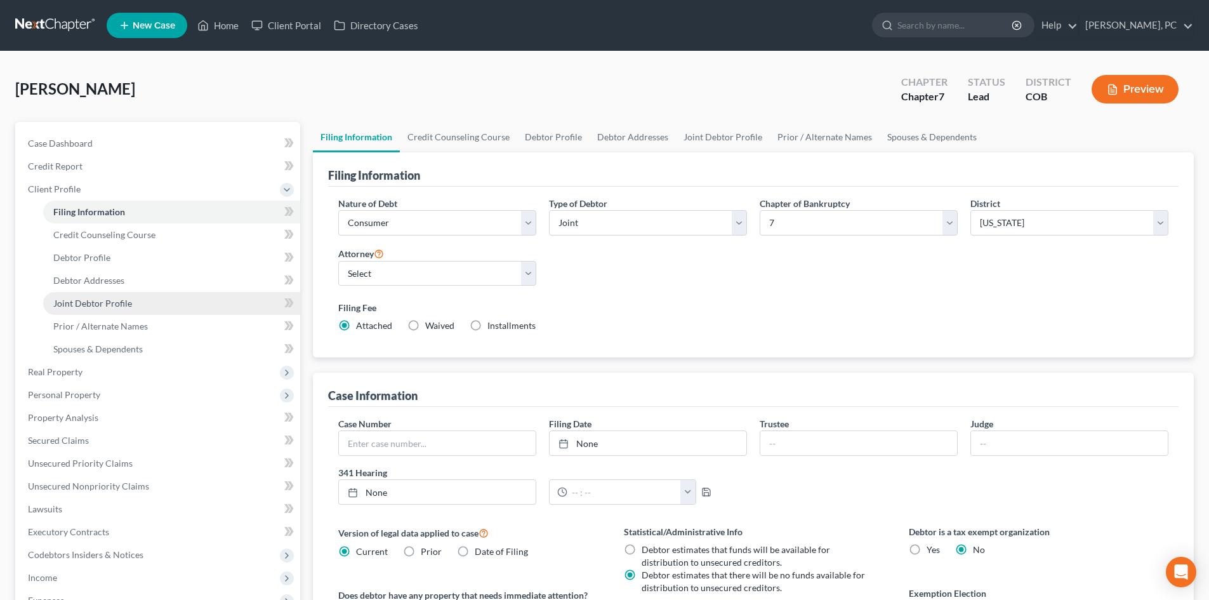
click at [79, 300] on span "Joint Debtor Profile" at bounding box center [92, 303] width 79 height 11
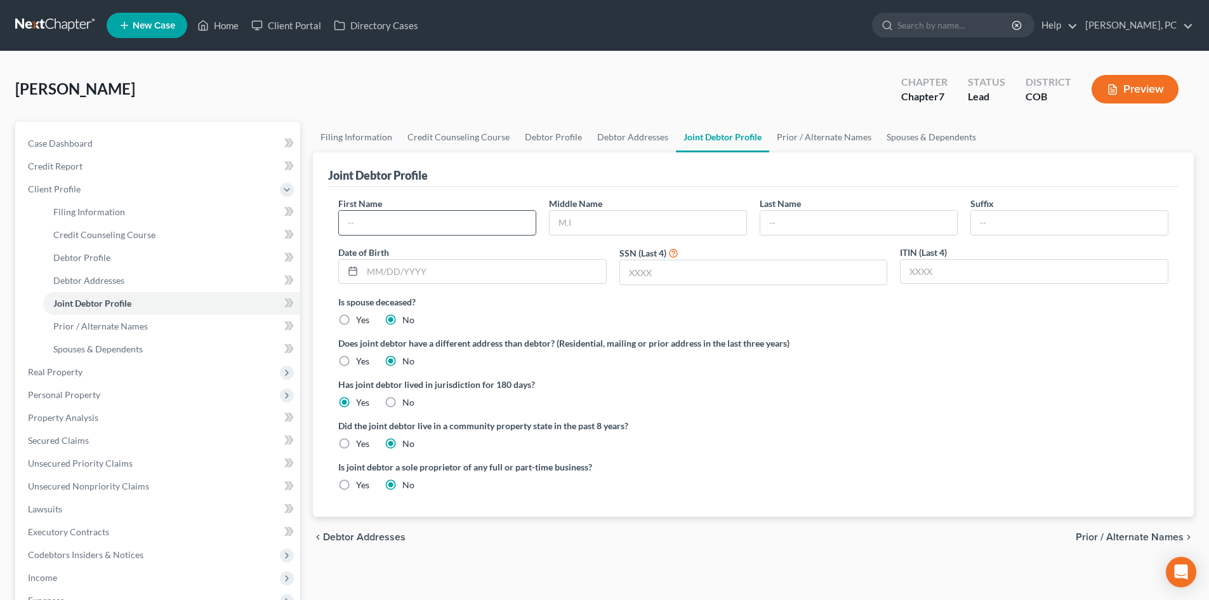
click at [415, 227] on input "text" at bounding box center [437, 223] width 197 height 24
type input "[PERSON_NAME]"
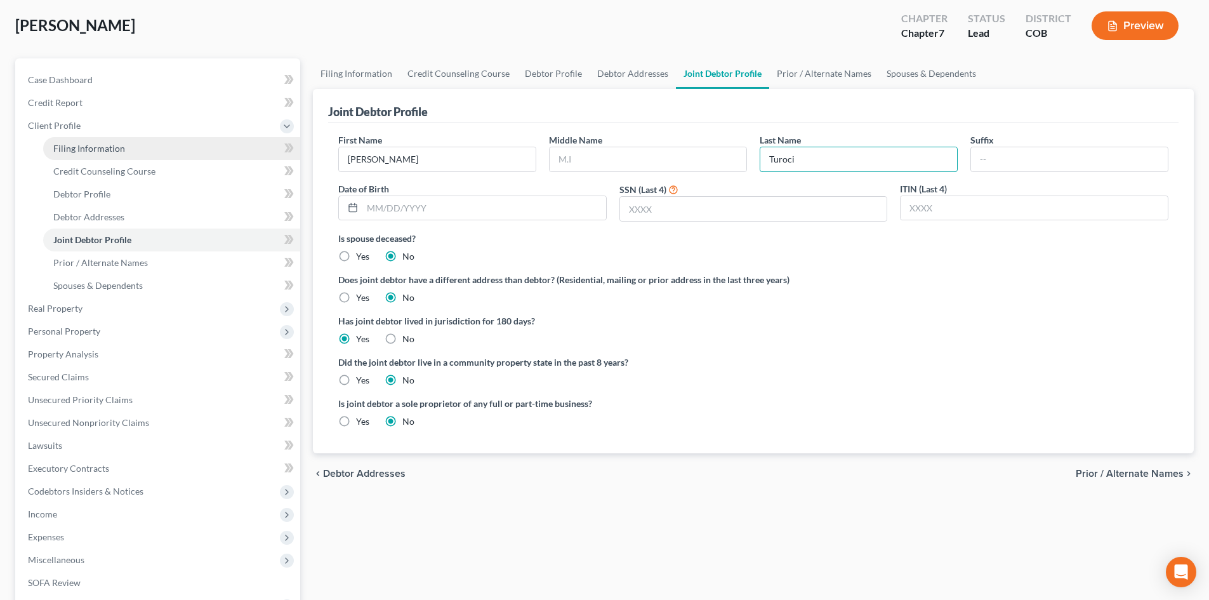
type input "Turoci"
click at [92, 145] on span "Filing Information" at bounding box center [89, 148] width 72 height 11
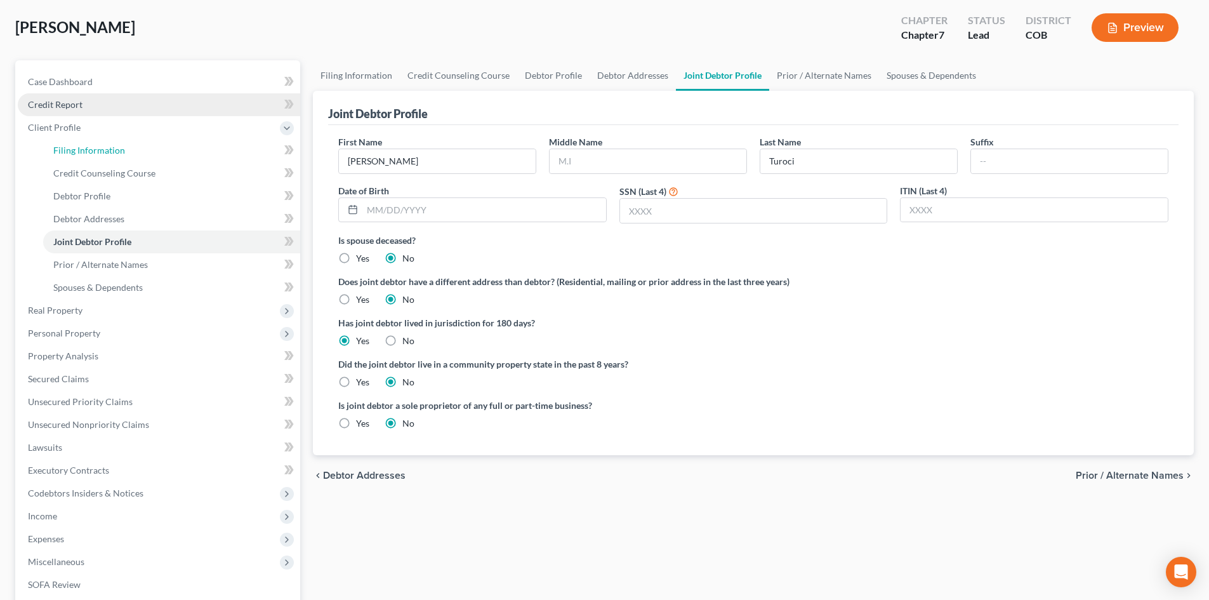
select select "1"
select select "0"
select select "11"
select select "5"
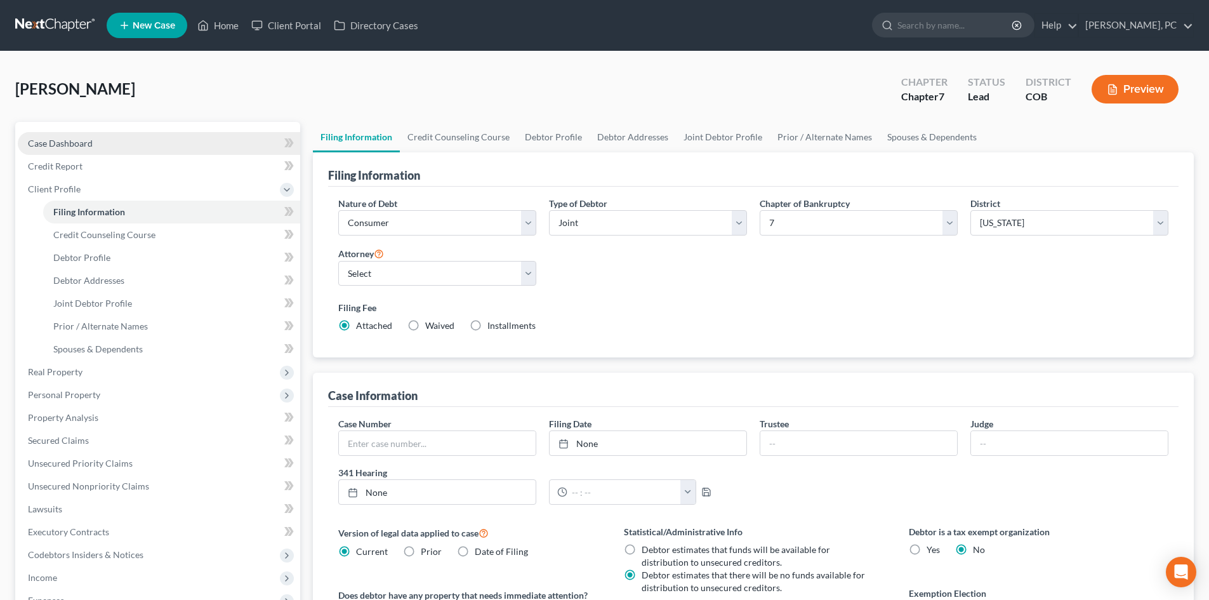
click at [74, 142] on span "Case Dashboard" at bounding box center [60, 143] width 65 height 11
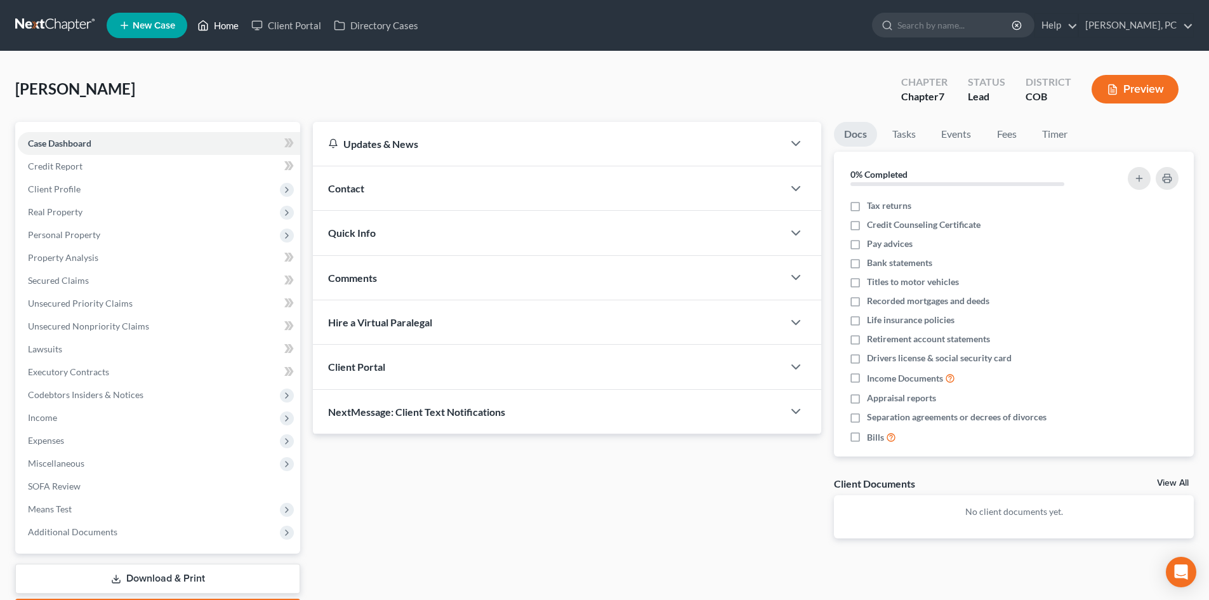
click at [206, 29] on icon at bounding box center [202, 25] width 11 height 15
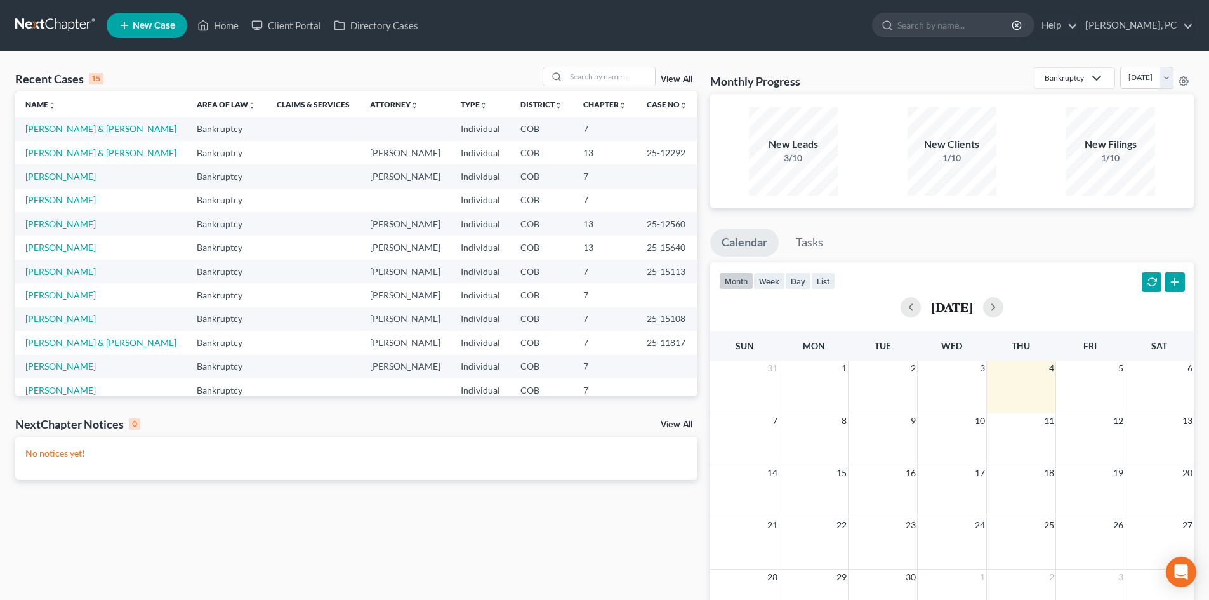
click at [66, 132] on link "[PERSON_NAME] & [PERSON_NAME]" at bounding box center [100, 128] width 151 height 11
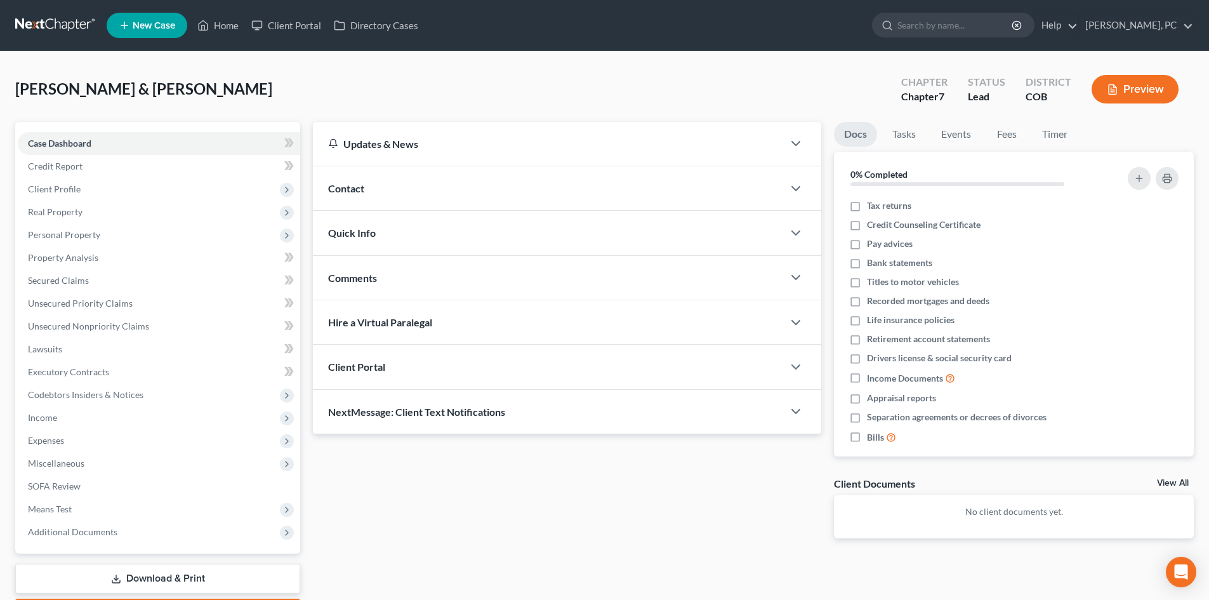
click at [430, 361] on div "Client Portal" at bounding box center [548, 367] width 470 height 44
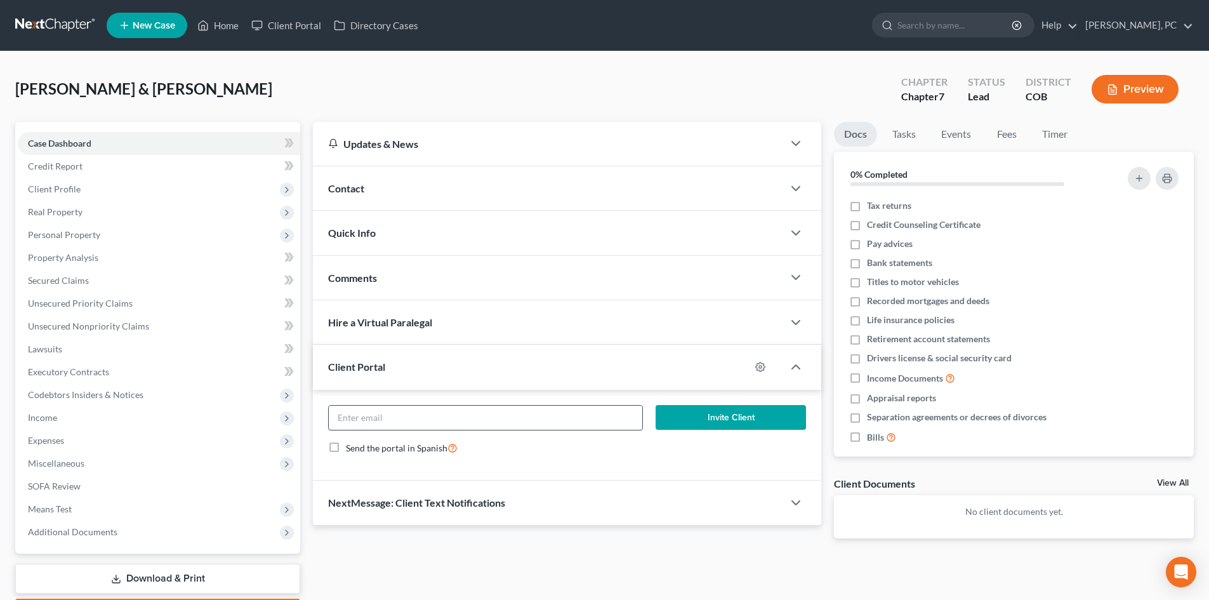
click at [471, 425] on input "email" at bounding box center [485, 418] width 313 height 24
click at [399, 416] on input "email" at bounding box center [485, 418] width 313 height 24
type input "[EMAIL_ADDRESS][DOMAIN_NAME]"
click at [738, 415] on button "Invite Client" at bounding box center [731, 417] width 151 height 25
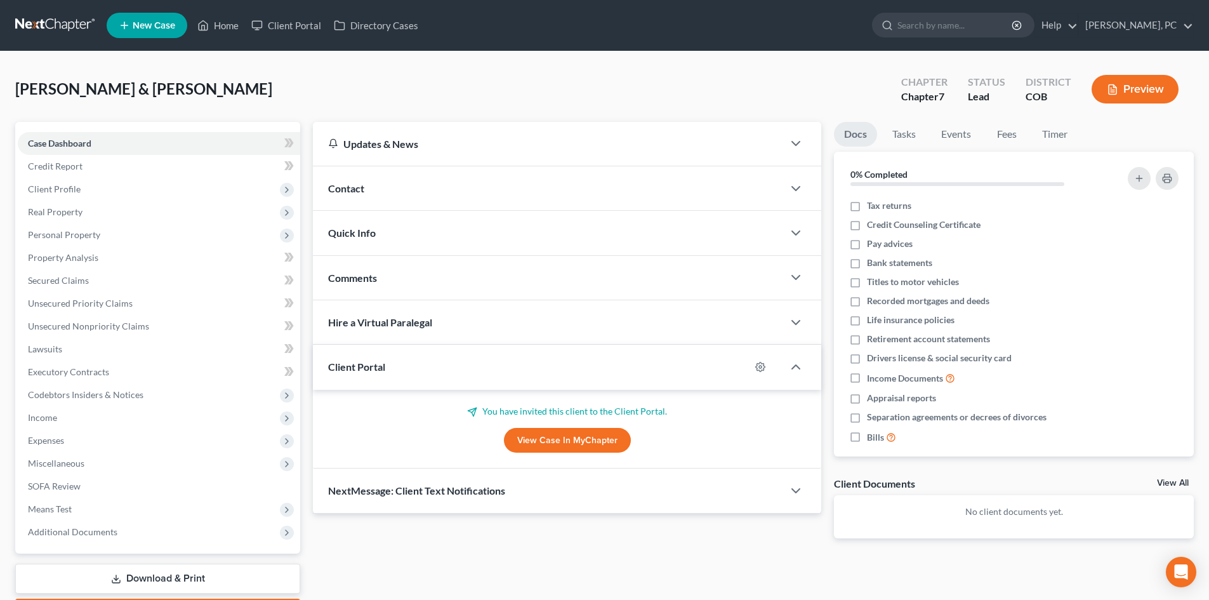
click at [827, 310] on div "Updates & News × [US_STATE] District Notes: Take a look at NextChapter's Distri…" at bounding box center [567, 340] width 521 height 437
drag, startPoint x: 219, startPoint y: 21, endPoint x: 329, endPoint y: 166, distance: 182.6
click at [219, 21] on link "Home" at bounding box center [218, 25] width 54 height 23
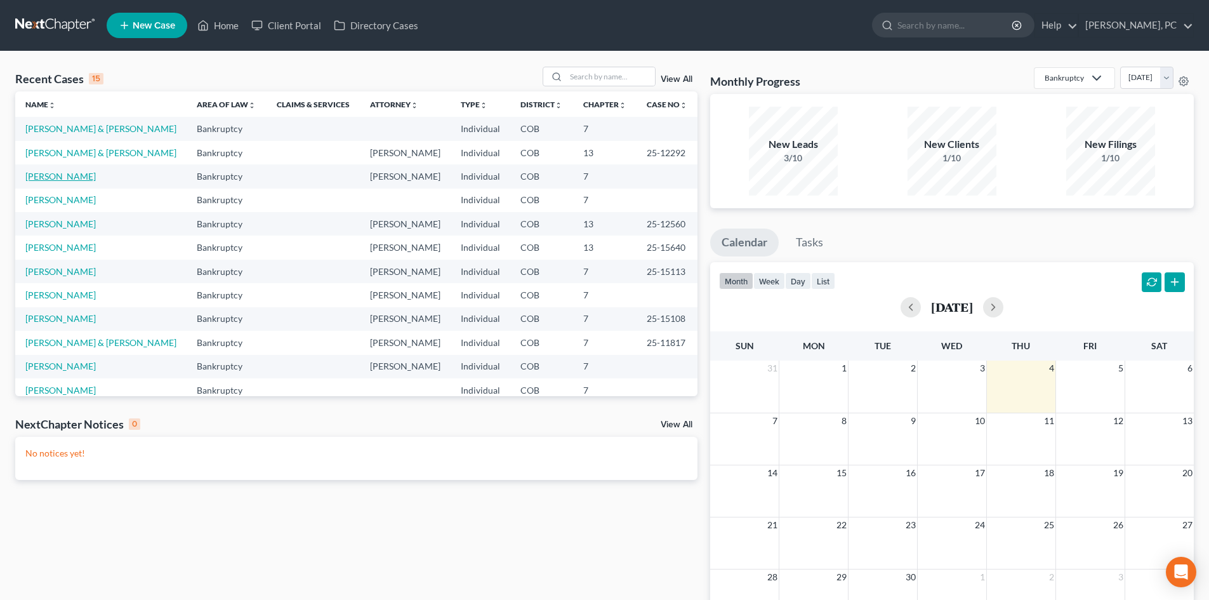
click at [63, 176] on link "[PERSON_NAME]" at bounding box center [60, 176] width 70 height 11
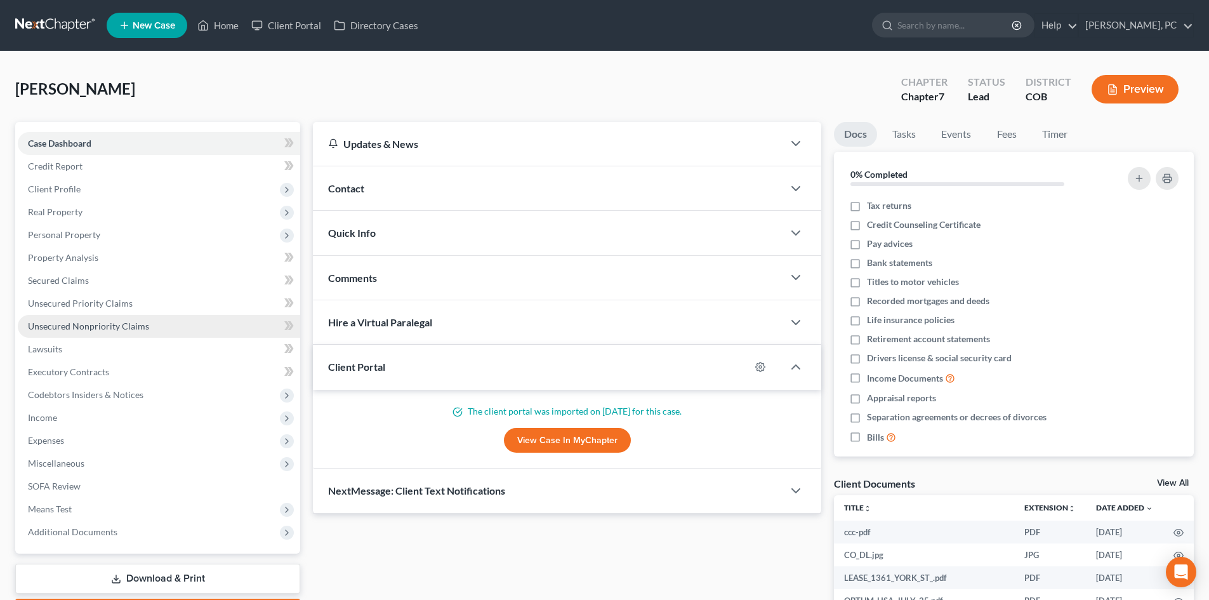
click at [65, 328] on span "Unsecured Nonpriority Claims" at bounding box center [88, 326] width 121 height 11
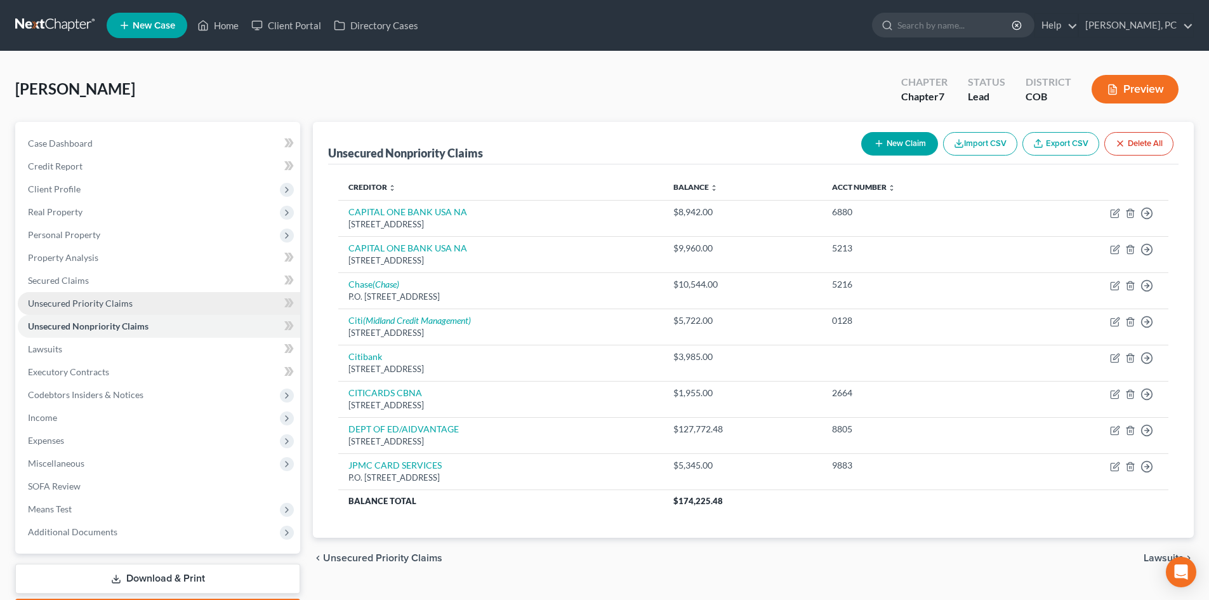
click at [61, 303] on span "Unsecured Priority Claims" at bounding box center [80, 303] width 105 height 11
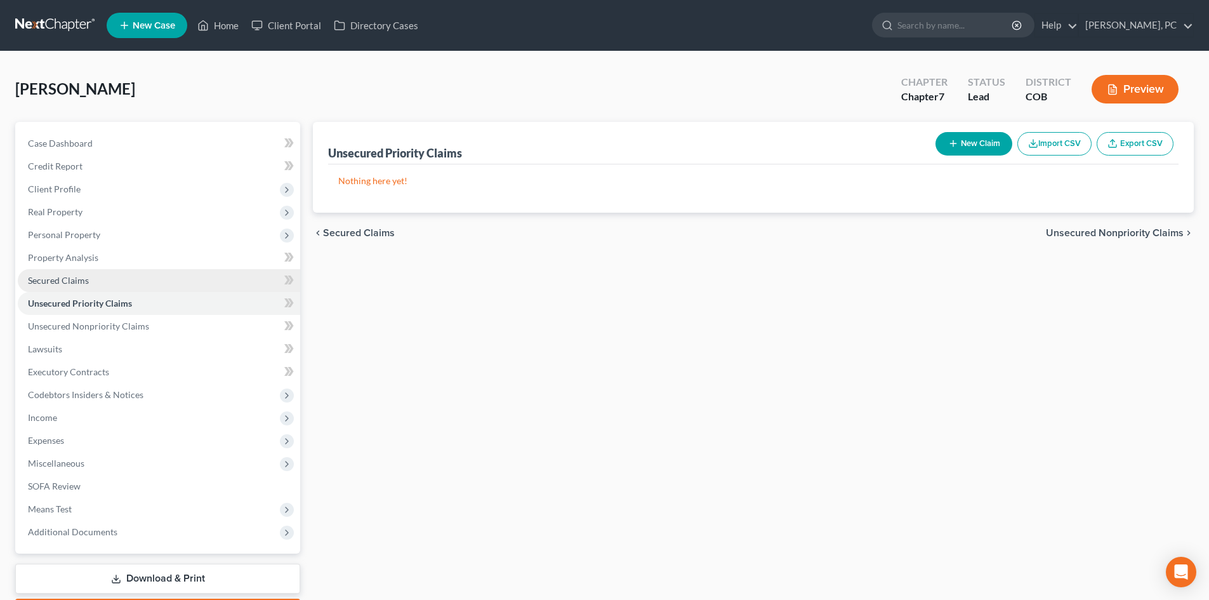
click at [55, 282] on span "Secured Claims" at bounding box center [58, 280] width 61 height 11
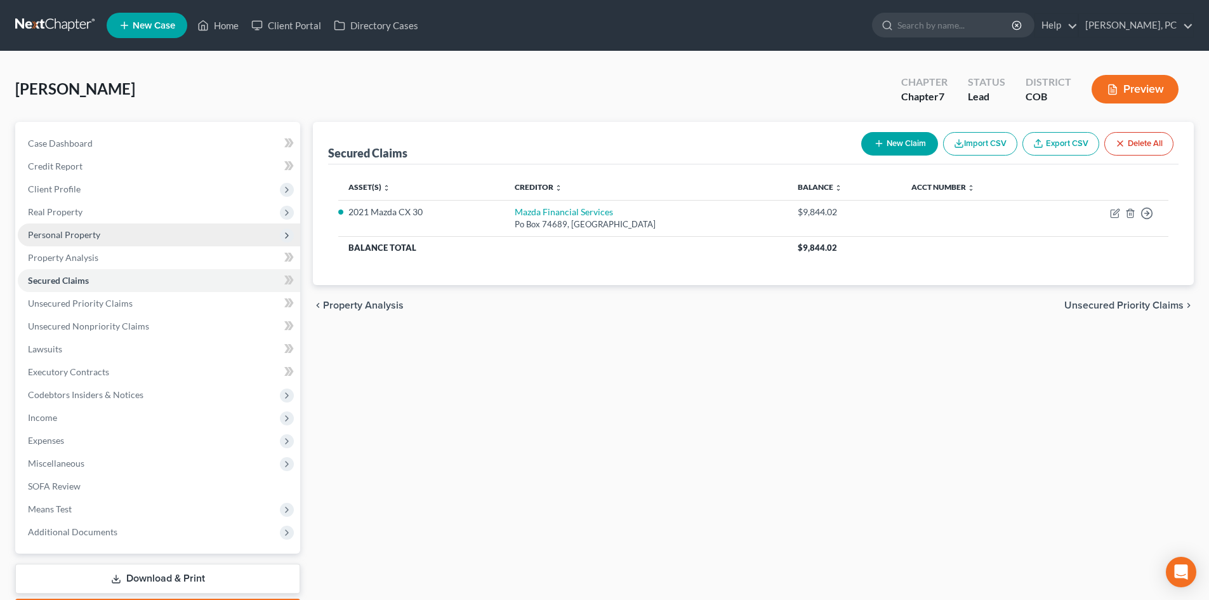
click at [69, 234] on span "Personal Property" at bounding box center [64, 234] width 72 height 11
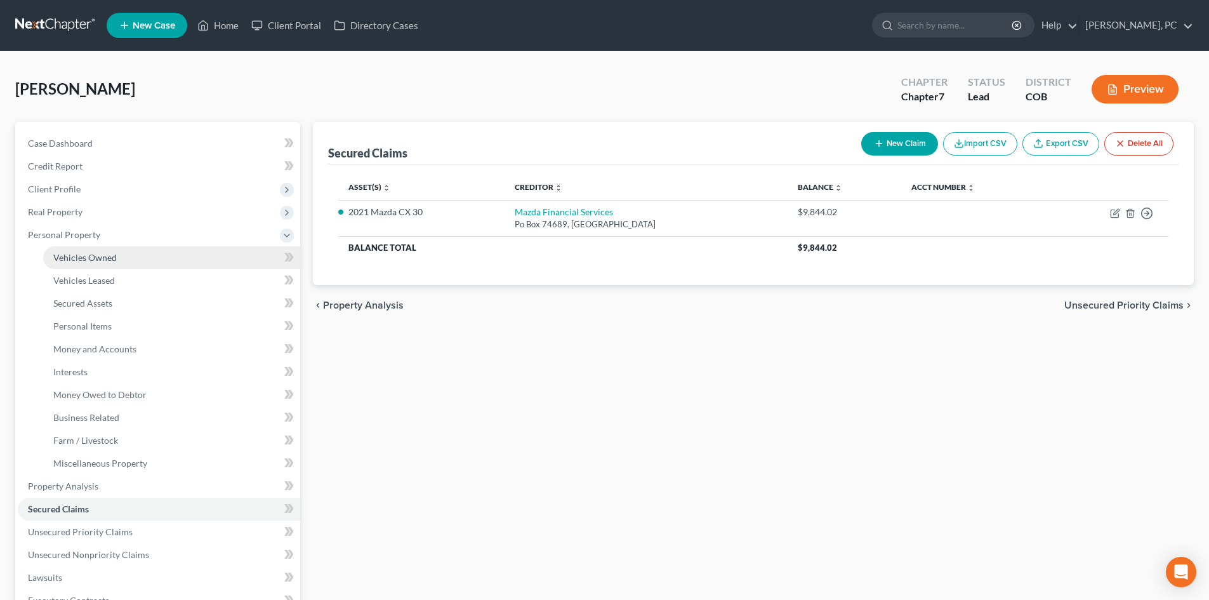
click at [86, 247] on link "Vehicles Owned" at bounding box center [171, 257] width 257 height 23
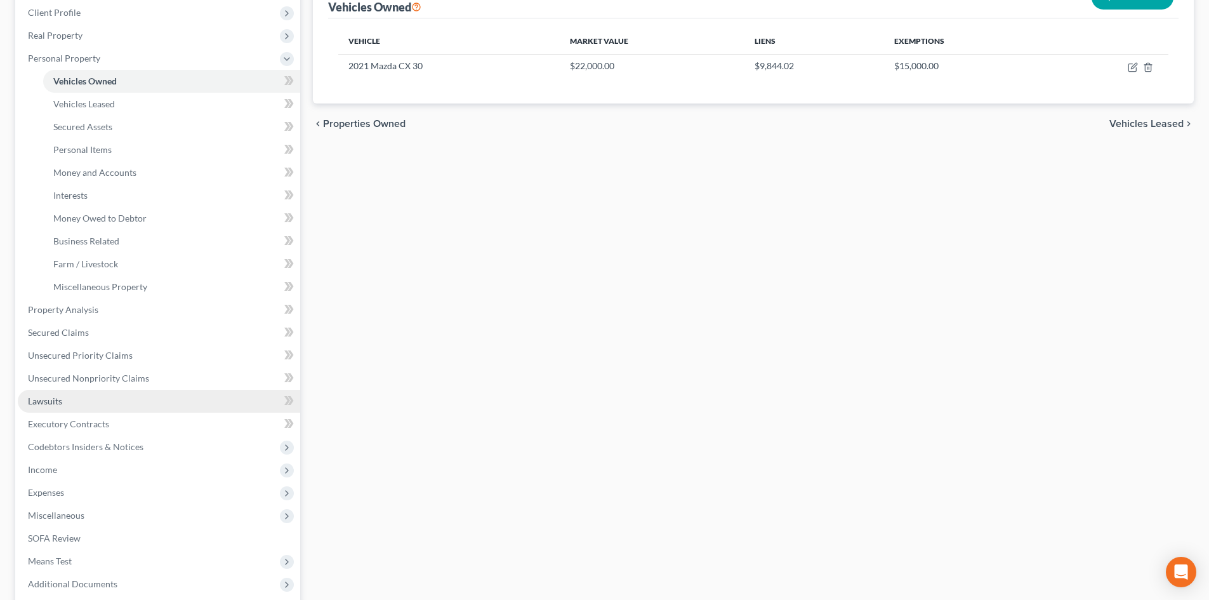
click at [51, 402] on span "Lawsuits" at bounding box center [45, 400] width 34 height 11
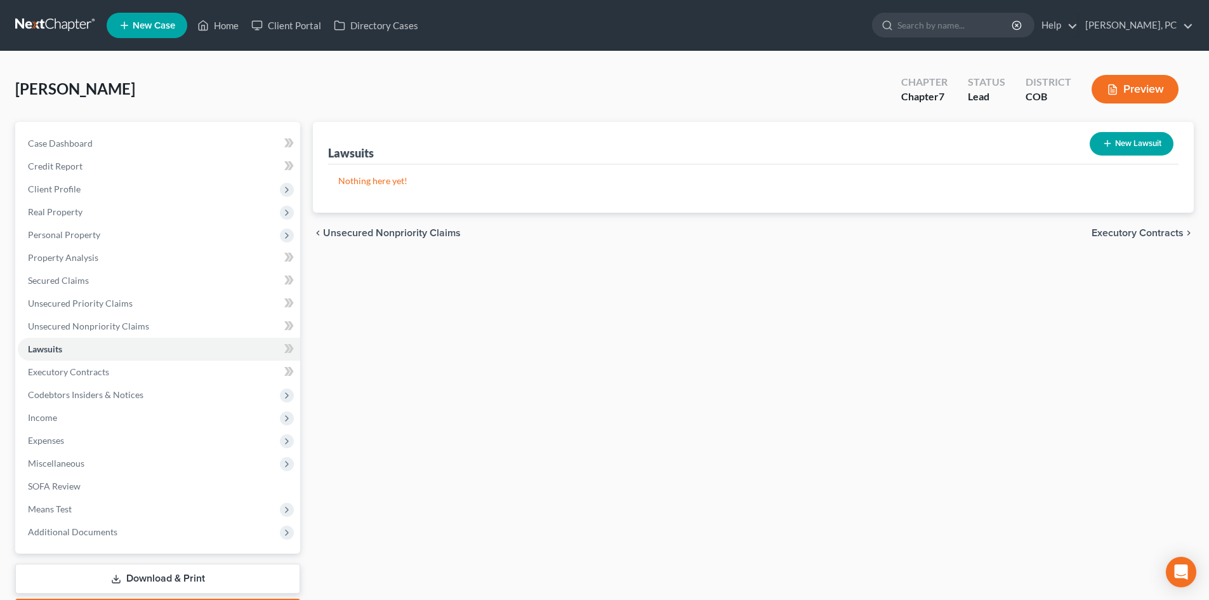
drag, startPoint x: 15, startPoint y: 86, endPoint x: 141, endPoint y: 96, distance: 126.0
click at [135, 96] on span "[PERSON_NAME]" at bounding box center [75, 88] width 120 height 18
copy span "[PERSON_NAME]"
click at [227, 19] on link "Home" at bounding box center [218, 25] width 54 height 23
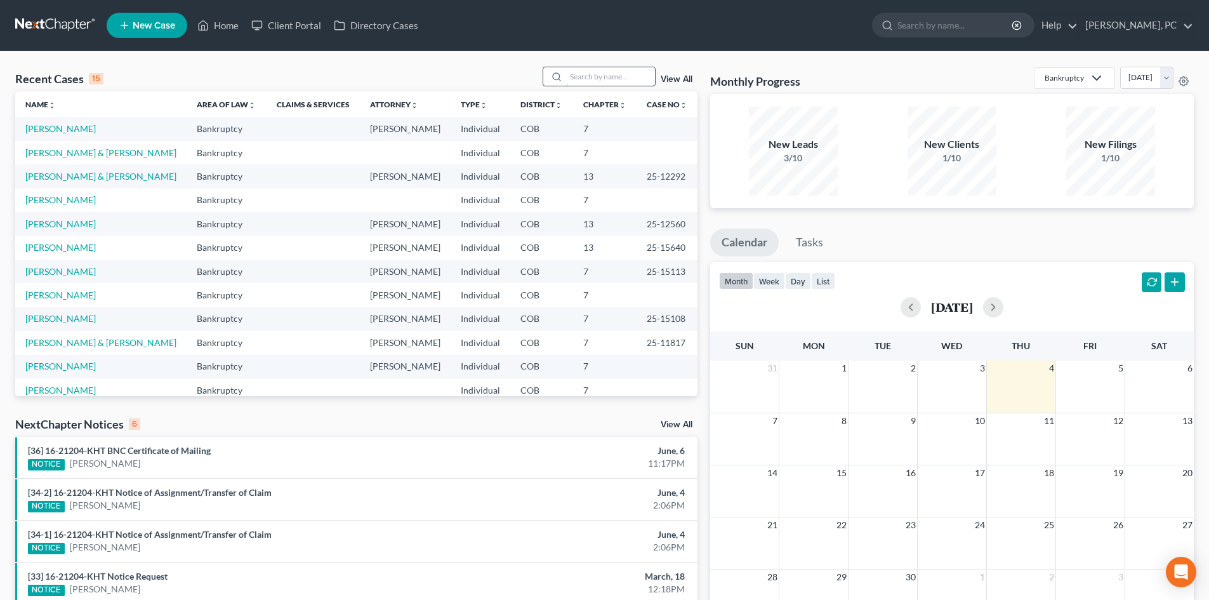
click at [583, 76] on input "search" at bounding box center [610, 76] width 89 height 18
type input "[PERSON_NAME]"
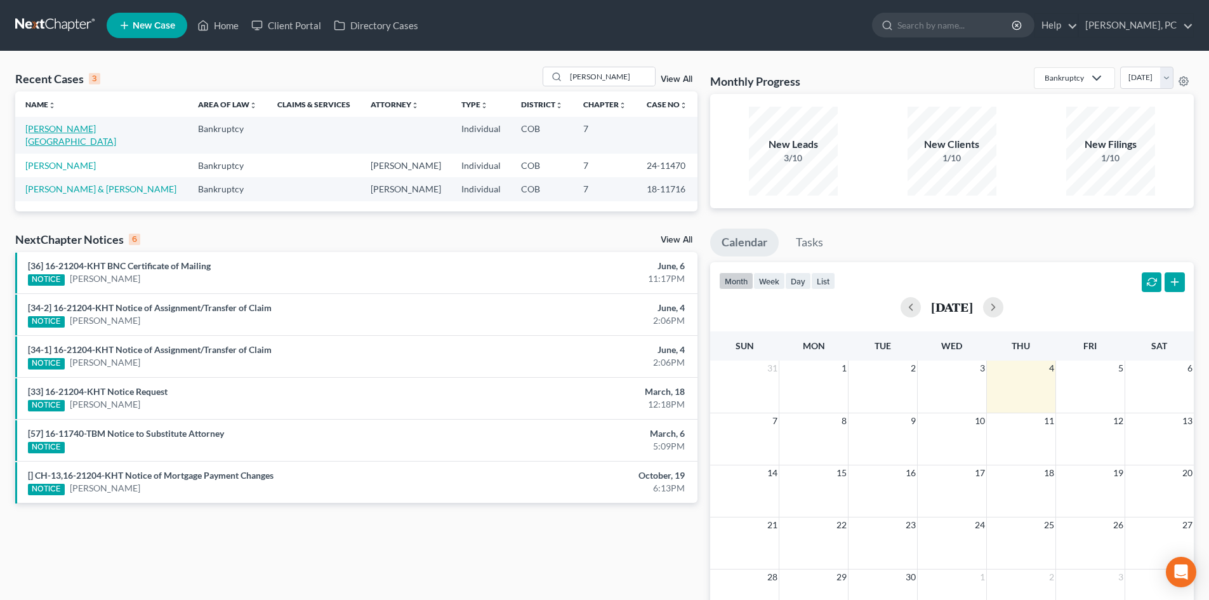
click at [65, 126] on link "[PERSON_NAME][GEOGRAPHIC_DATA]" at bounding box center [70, 134] width 91 height 23
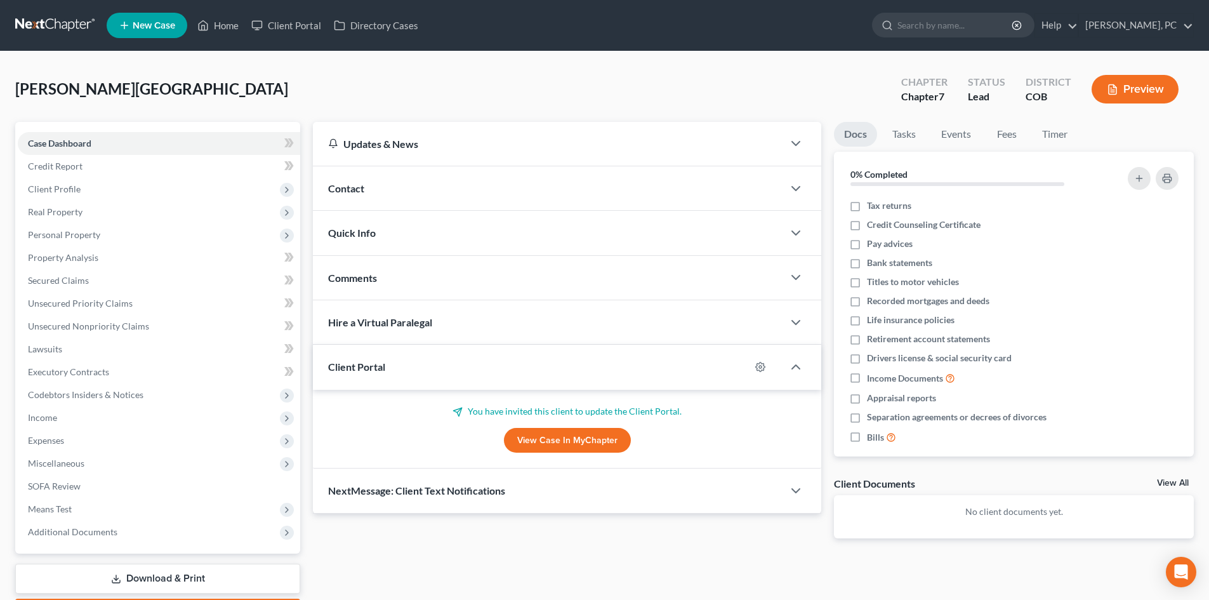
drag, startPoint x: 564, startPoint y: 447, endPoint x: 557, endPoint y: 431, distance: 17.1
click at [564, 447] on link "View Case in MyChapter" at bounding box center [567, 440] width 127 height 25
